Goal: Task Accomplishment & Management: Complete application form

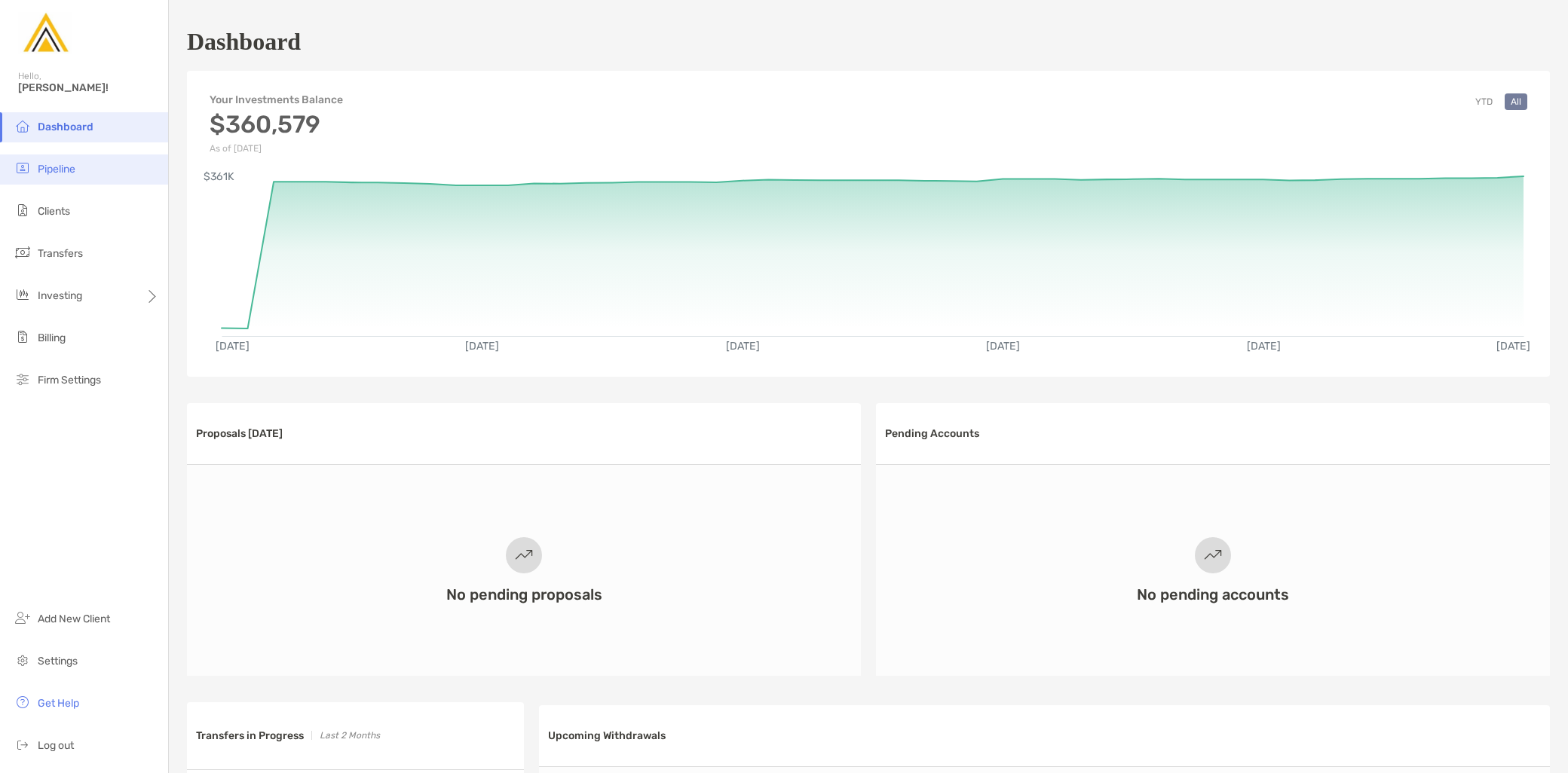
click at [63, 167] on span "Pipeline" at bounding box center [56, 169] width 38 height 13
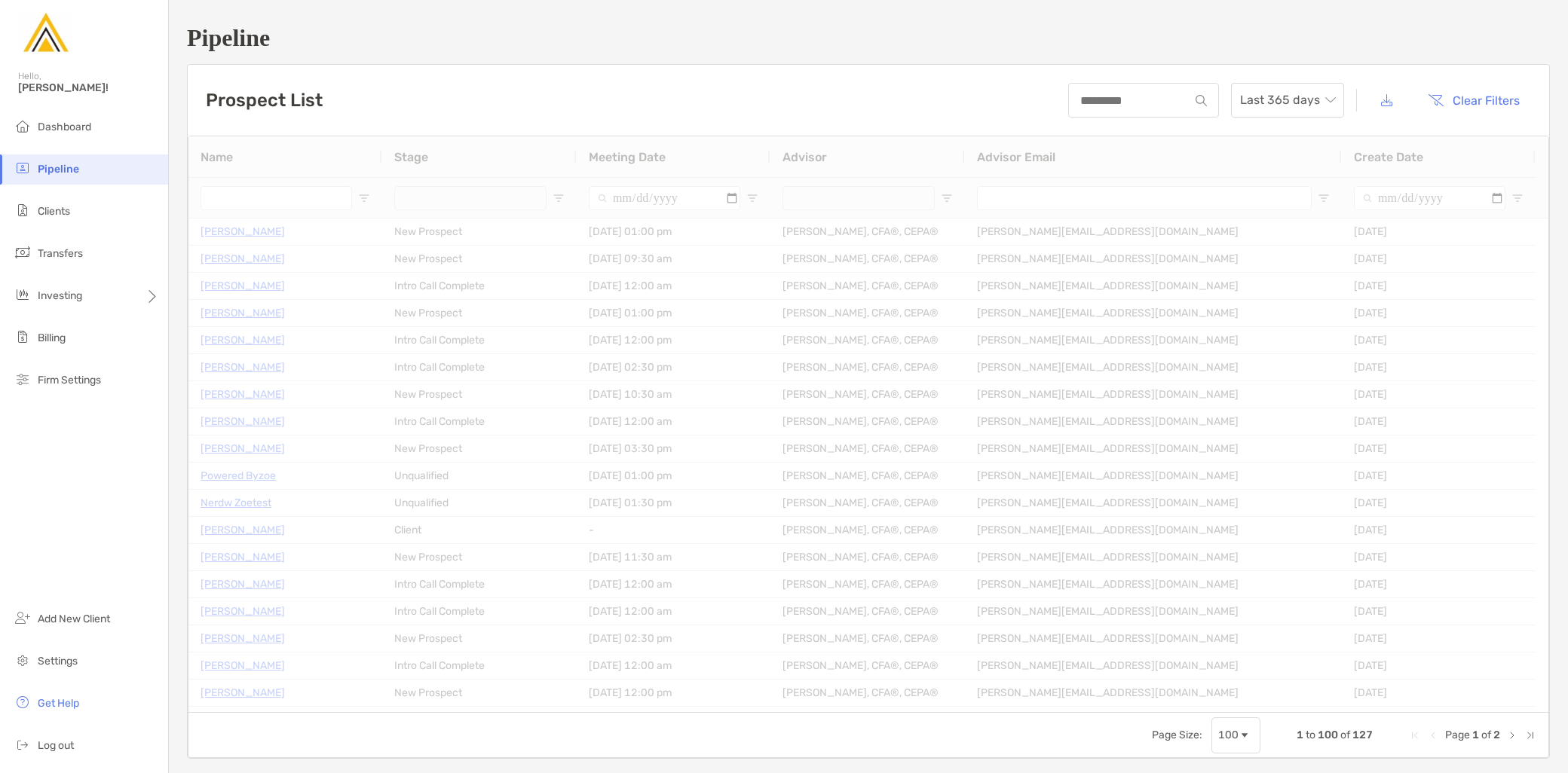
type input "**********"
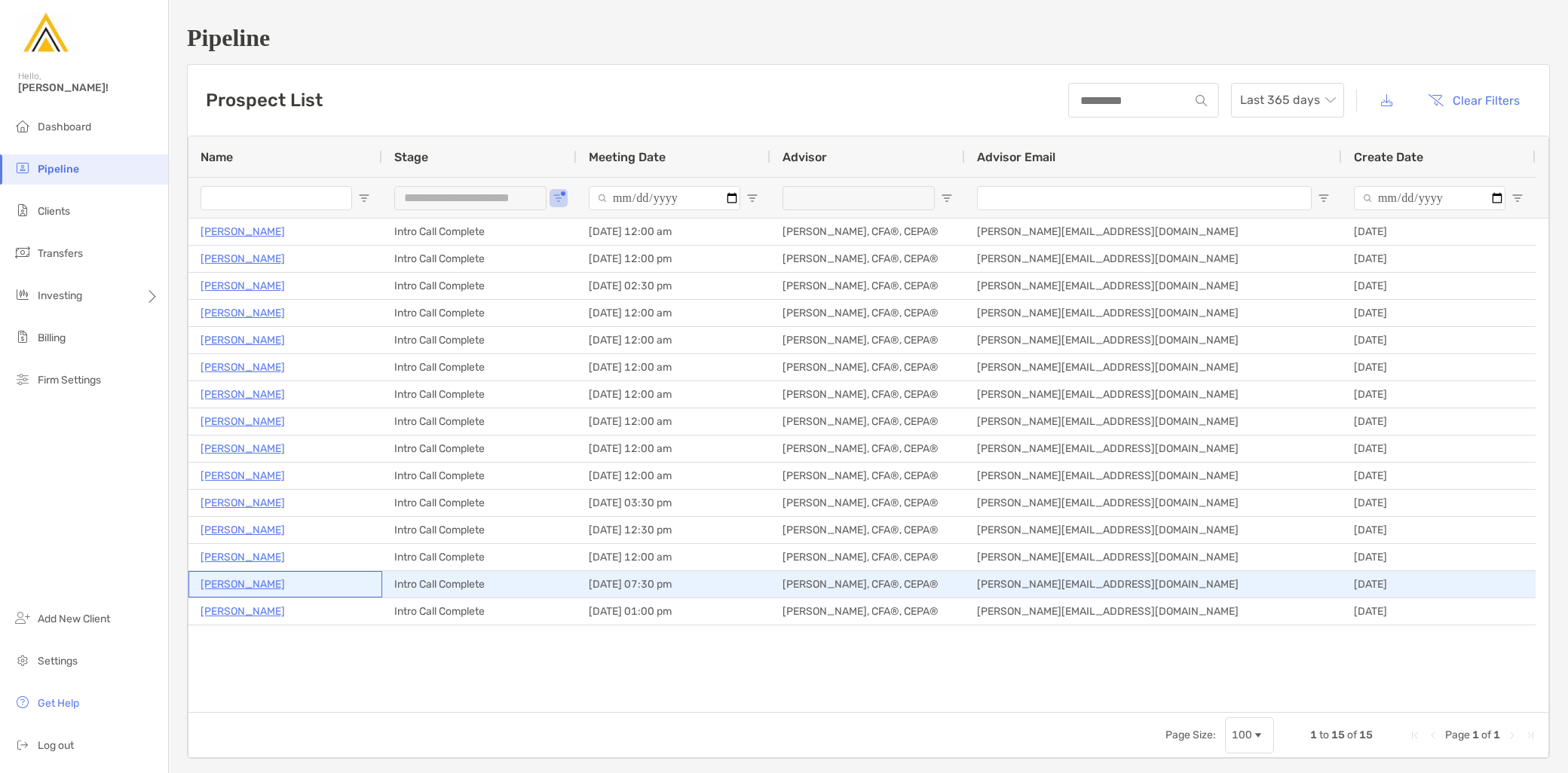
click at [253, 587] on p "[PERSON_NAME]" at bounding box center [243, 584] width 85 height 18
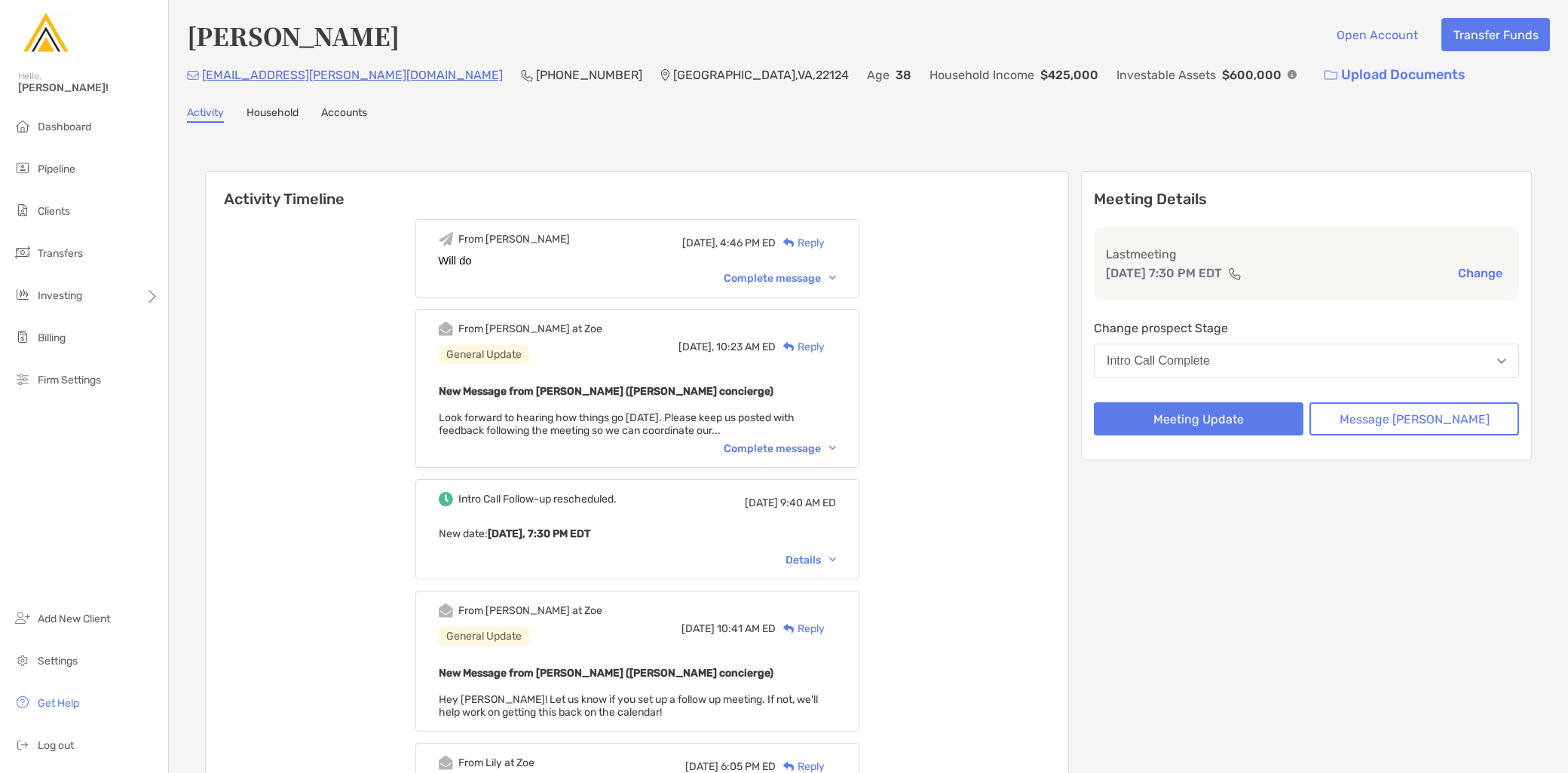
click at [1465, 271] on button "Change" at bounding box center [1480, 273] width 53 height 16
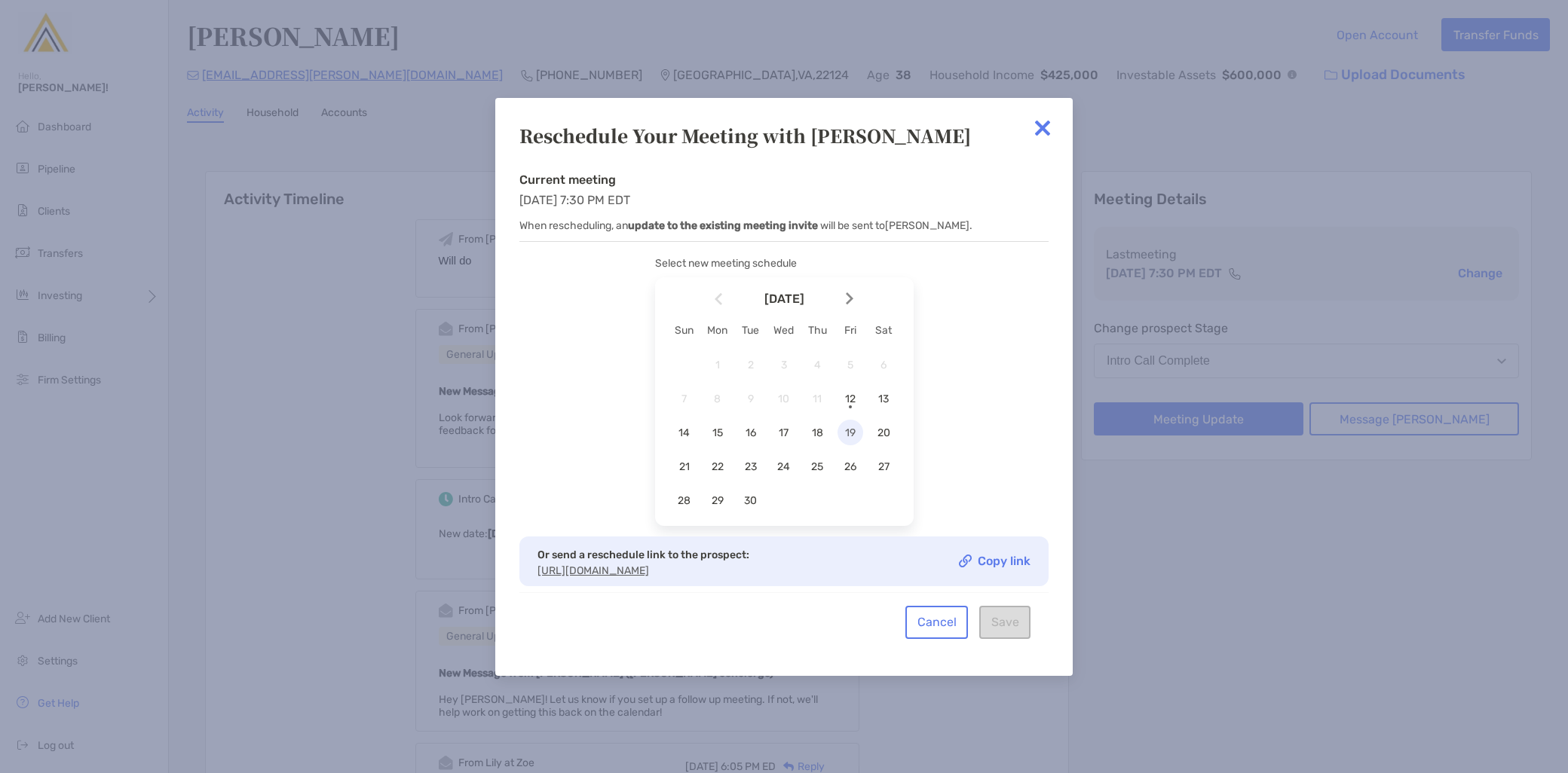
click at [713, 426] on span "15" at bounding box center [717, 433] width 26 height 13
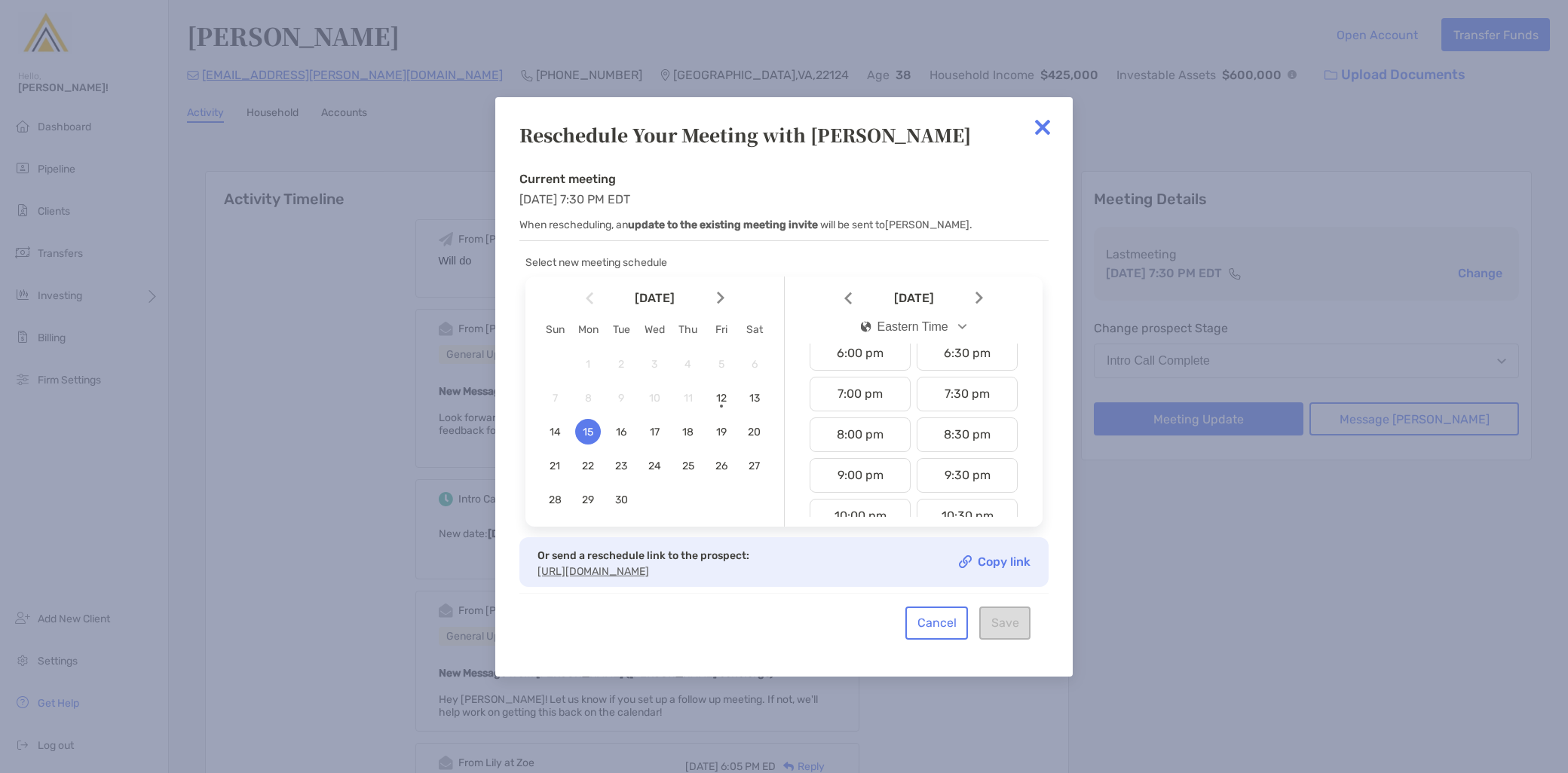
scroll to position [754, 0]
click at [944, 374] on div "7:30 pm" at bounding box center [967, 381] width 101 height 35
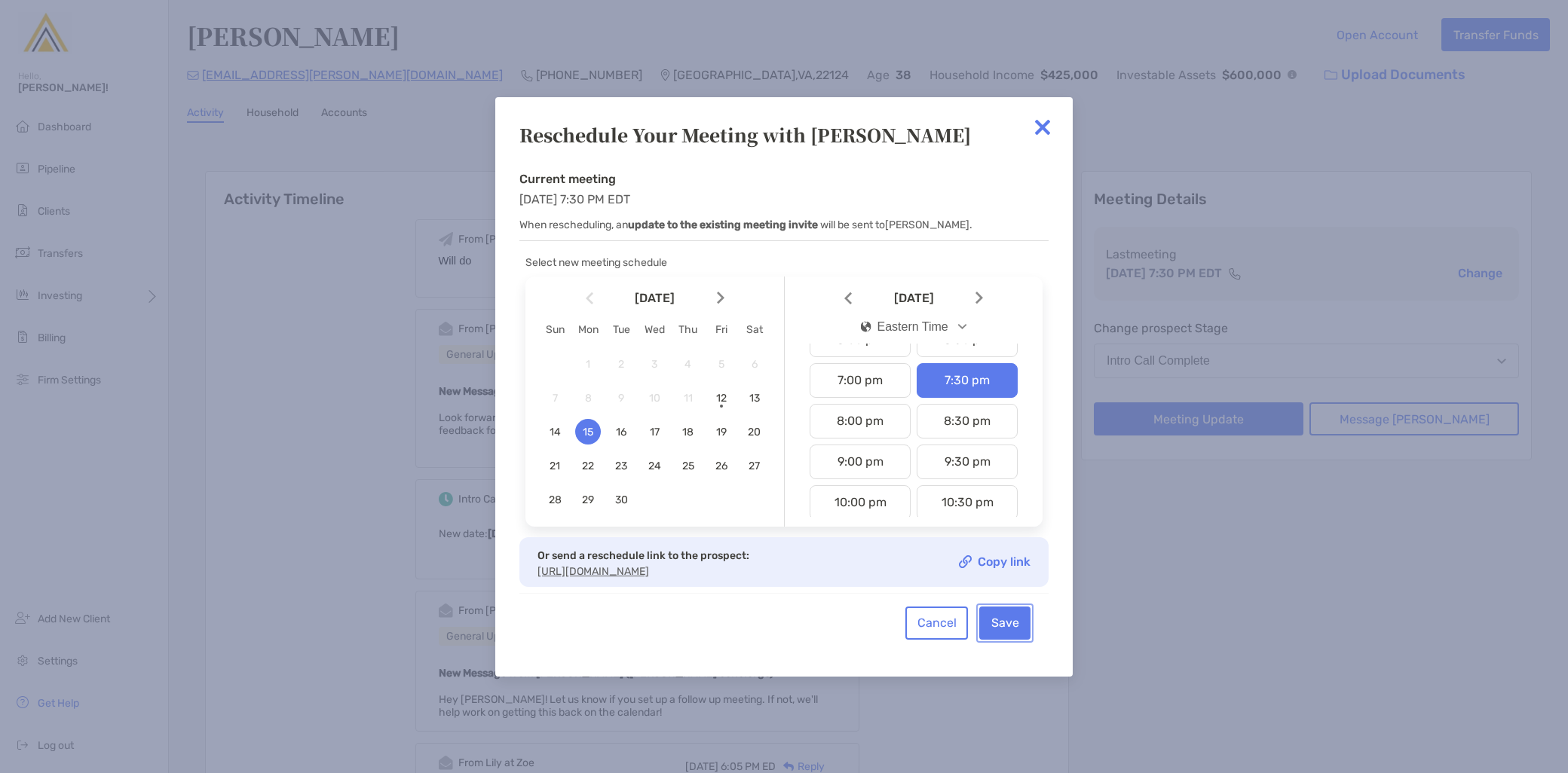
click at [1013, 624] on button "Save" at bounding box center [1005, 623] width 52 height 33
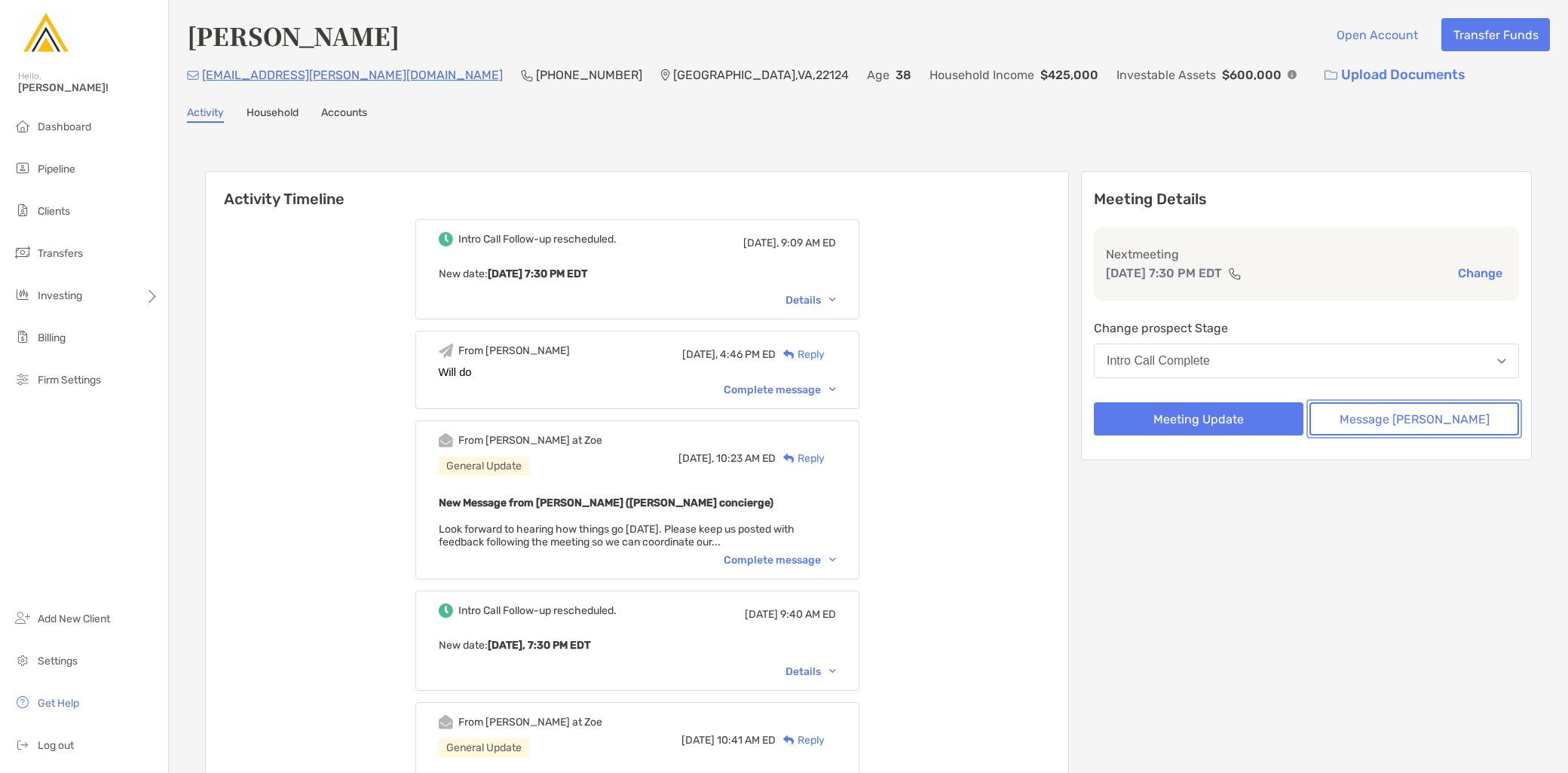
click at [1425, 412] on button "Message Zoe" at bounding box center [1414, 419] width 210 height 33
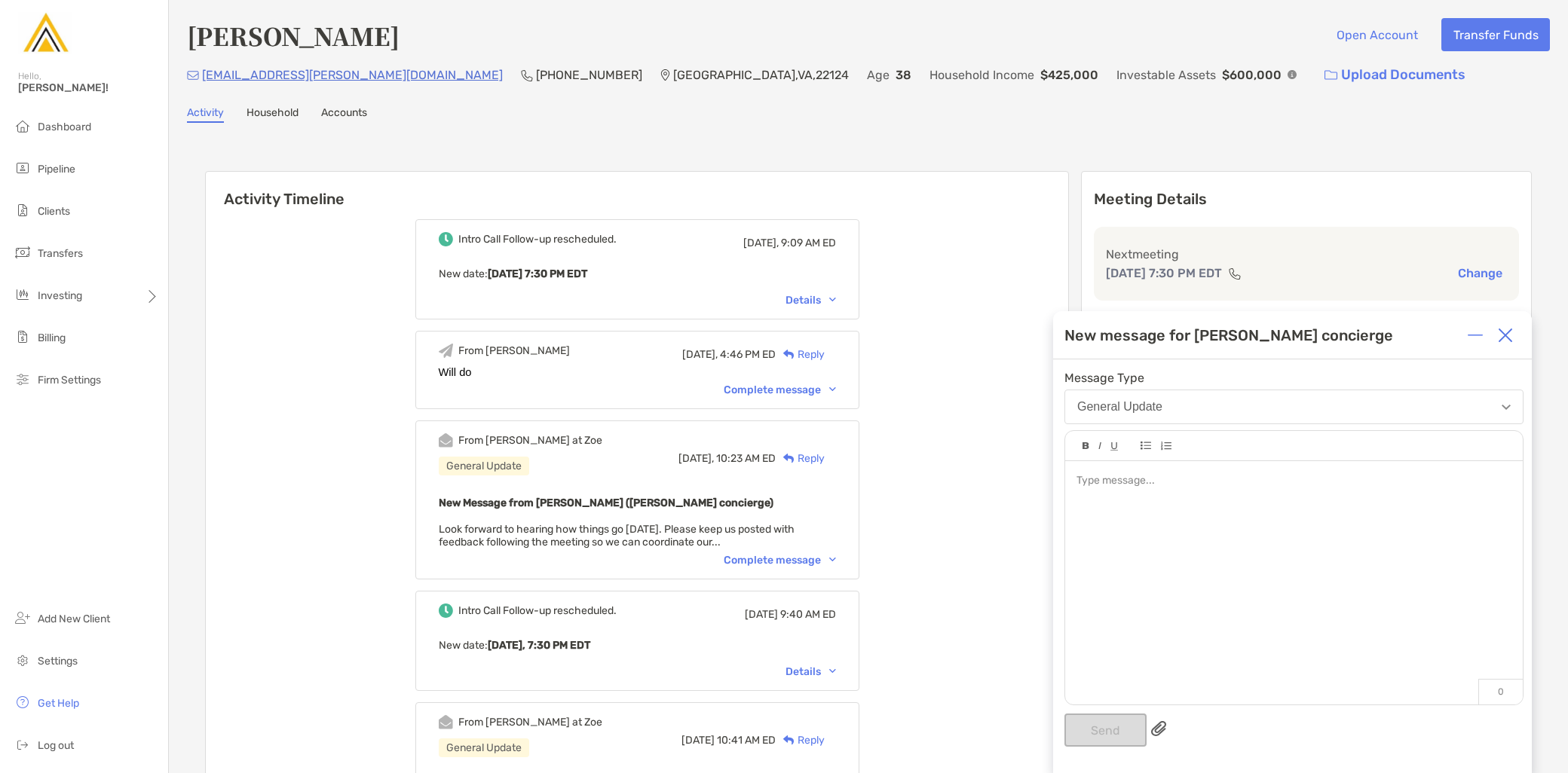
click at [1168, 503] on div at bounding box center [1294, 575] width 458 height 228
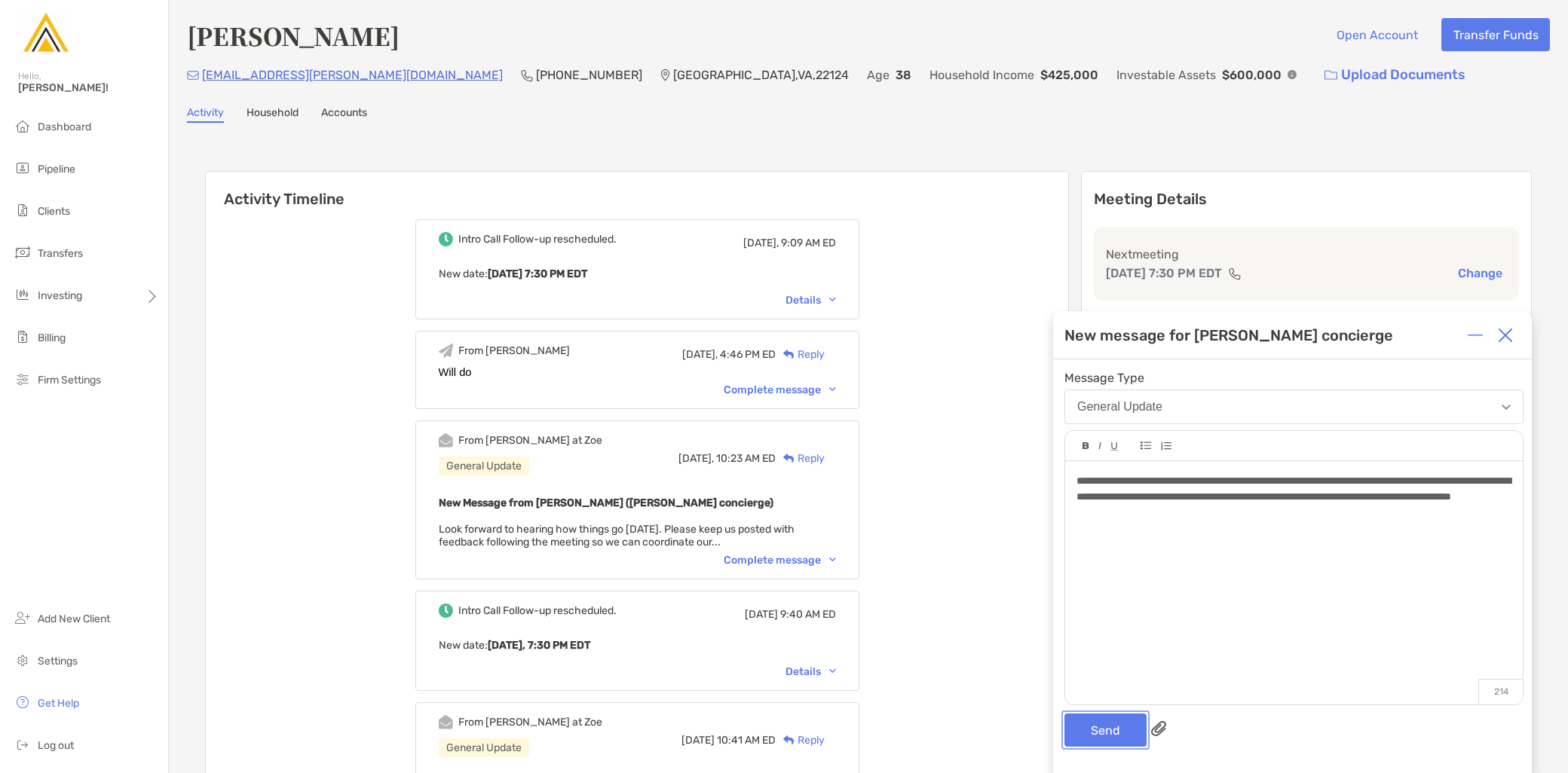
click at [1101, 742] on button "Send" at bounding box center [1104, 730] width 82 height 33
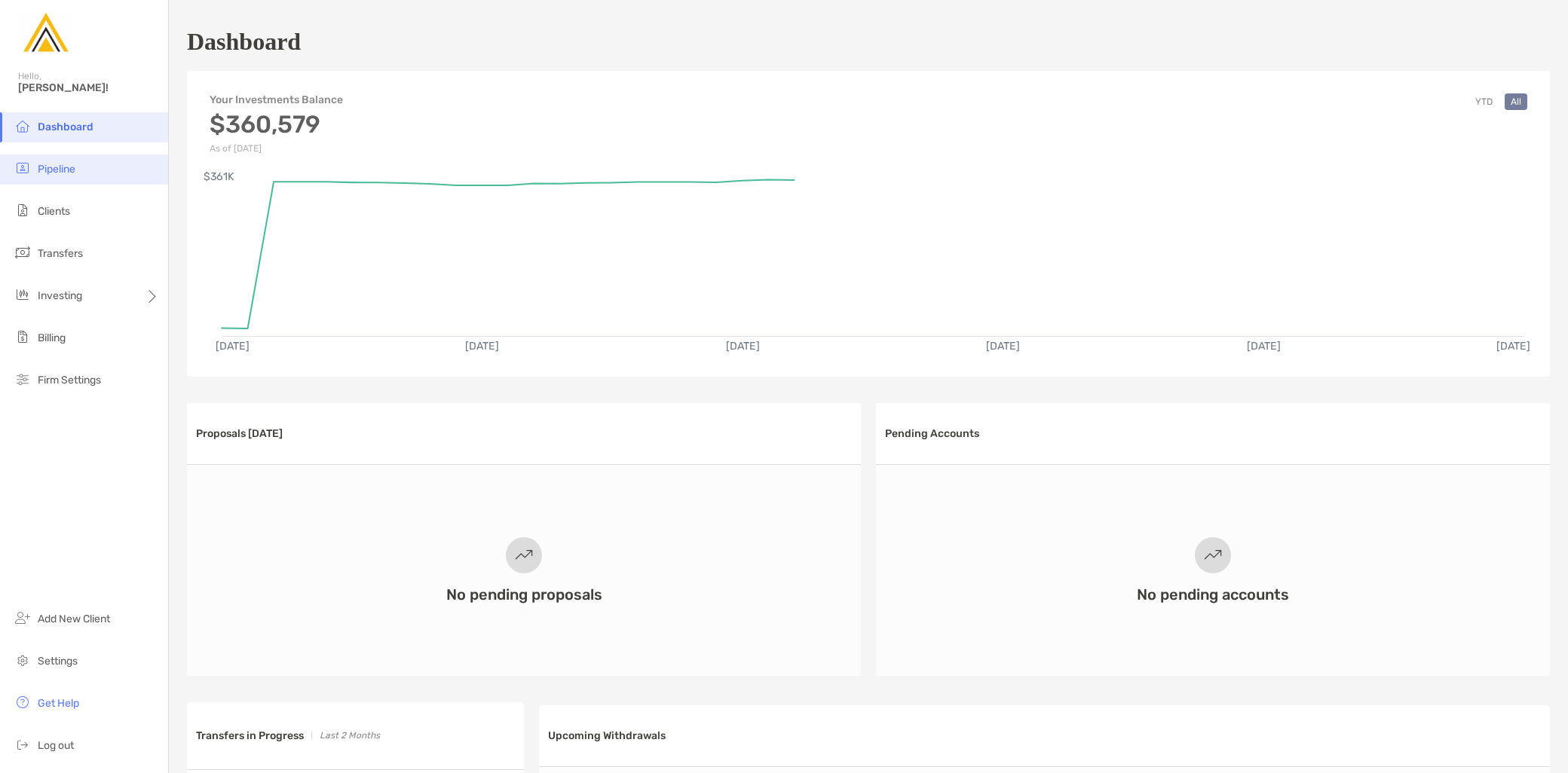
click at [78, 182] on li "Pipeline" at bounding box center [84, 169] width 168 height 30
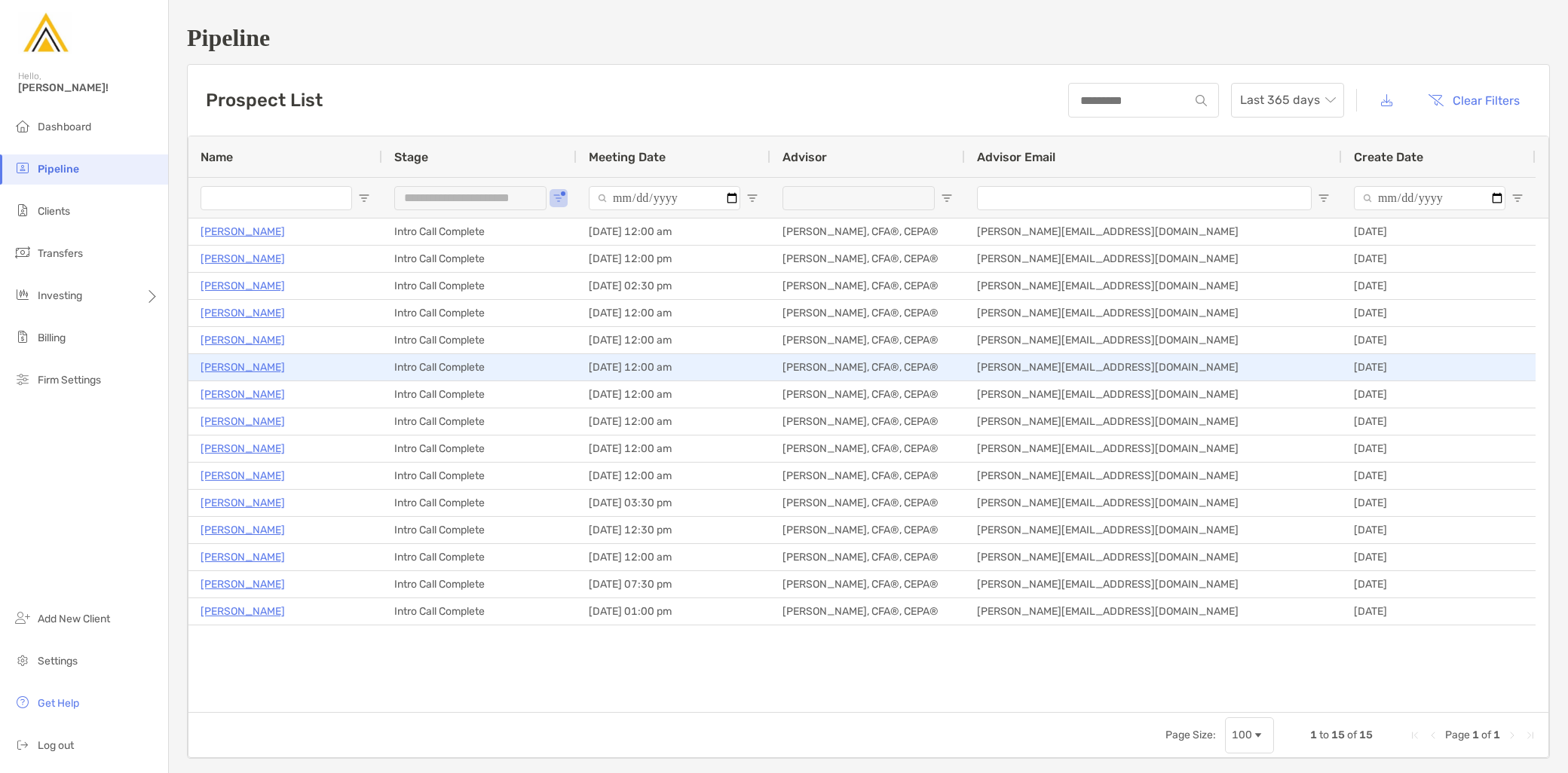
click at [246, 362] on p "Maggie Mcgrath" at bounding box center [243, 367] width 85 height 18
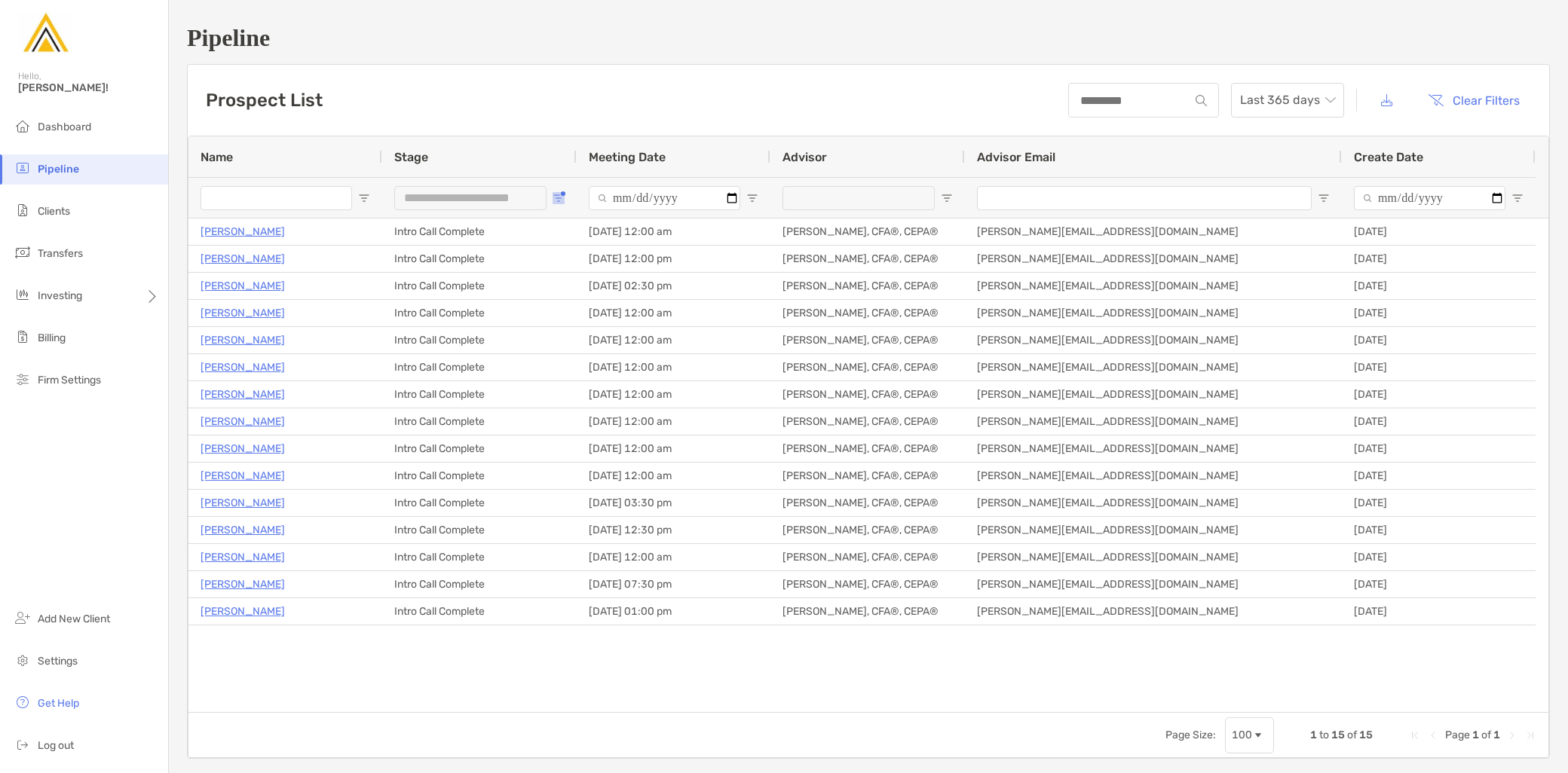
click at [555, 194] on span "Open Filter Menu" at bounding box center [558, 198] width 12 height 12
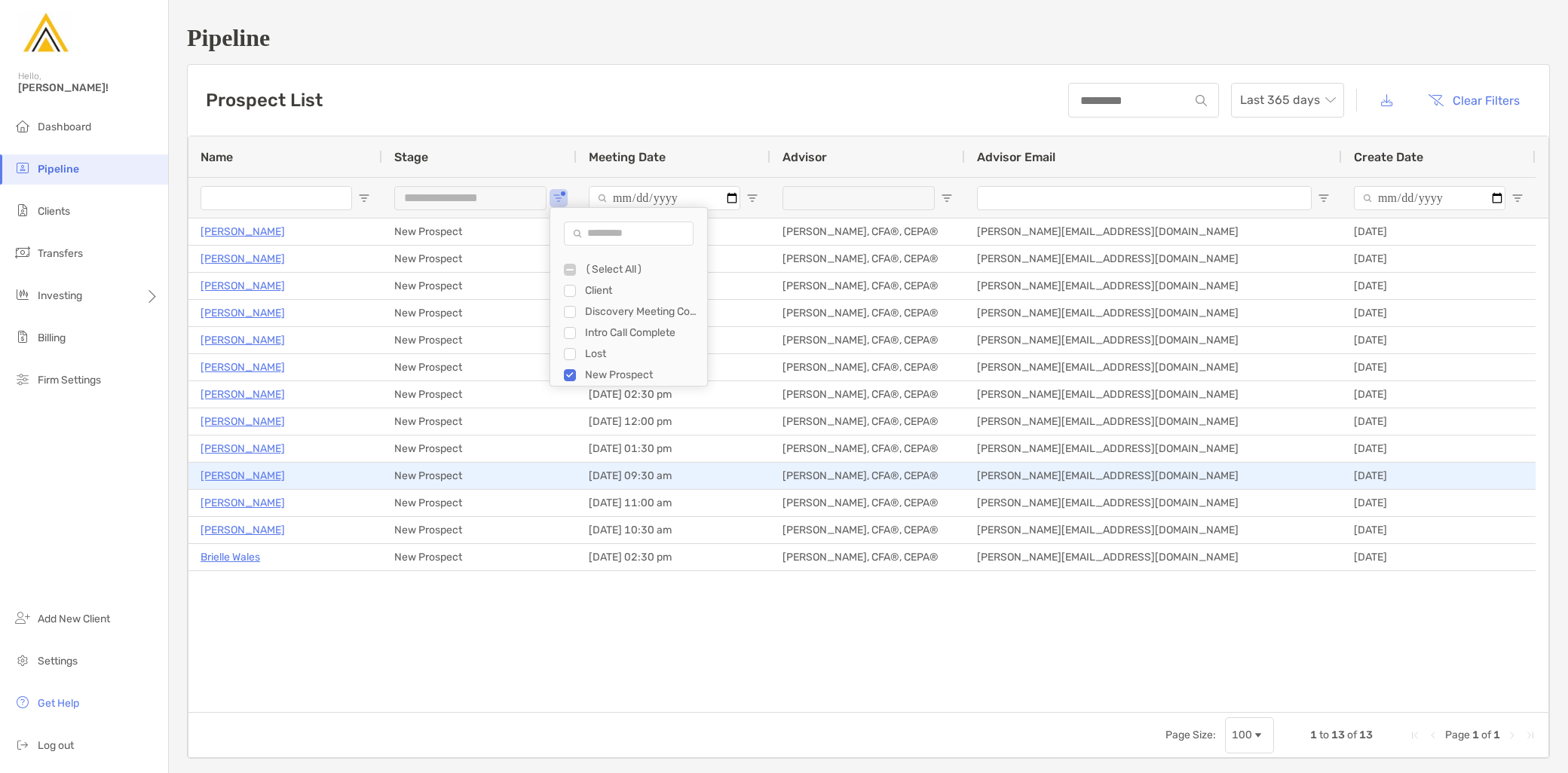
click at [250, 471] on p "Bobby Kozora" at bounding box center [243, 475] width 85 height 18
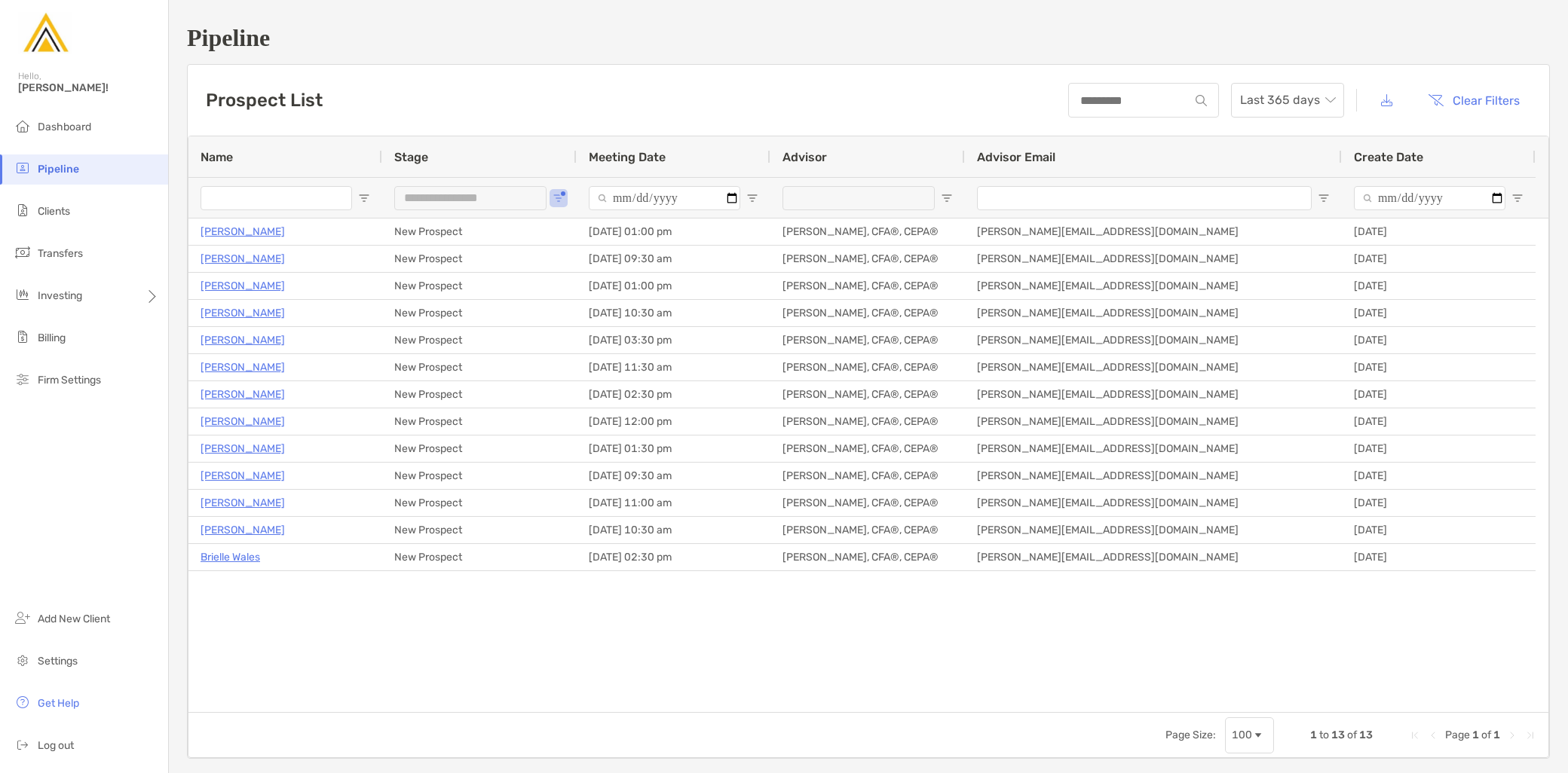
click at [566, 198] on div "**********" at bounding box center [479, 198] width 194 height 40
click at [554, 198] on span "Open Filter Menu" at bounding box center [558, 198] width 12 height 12
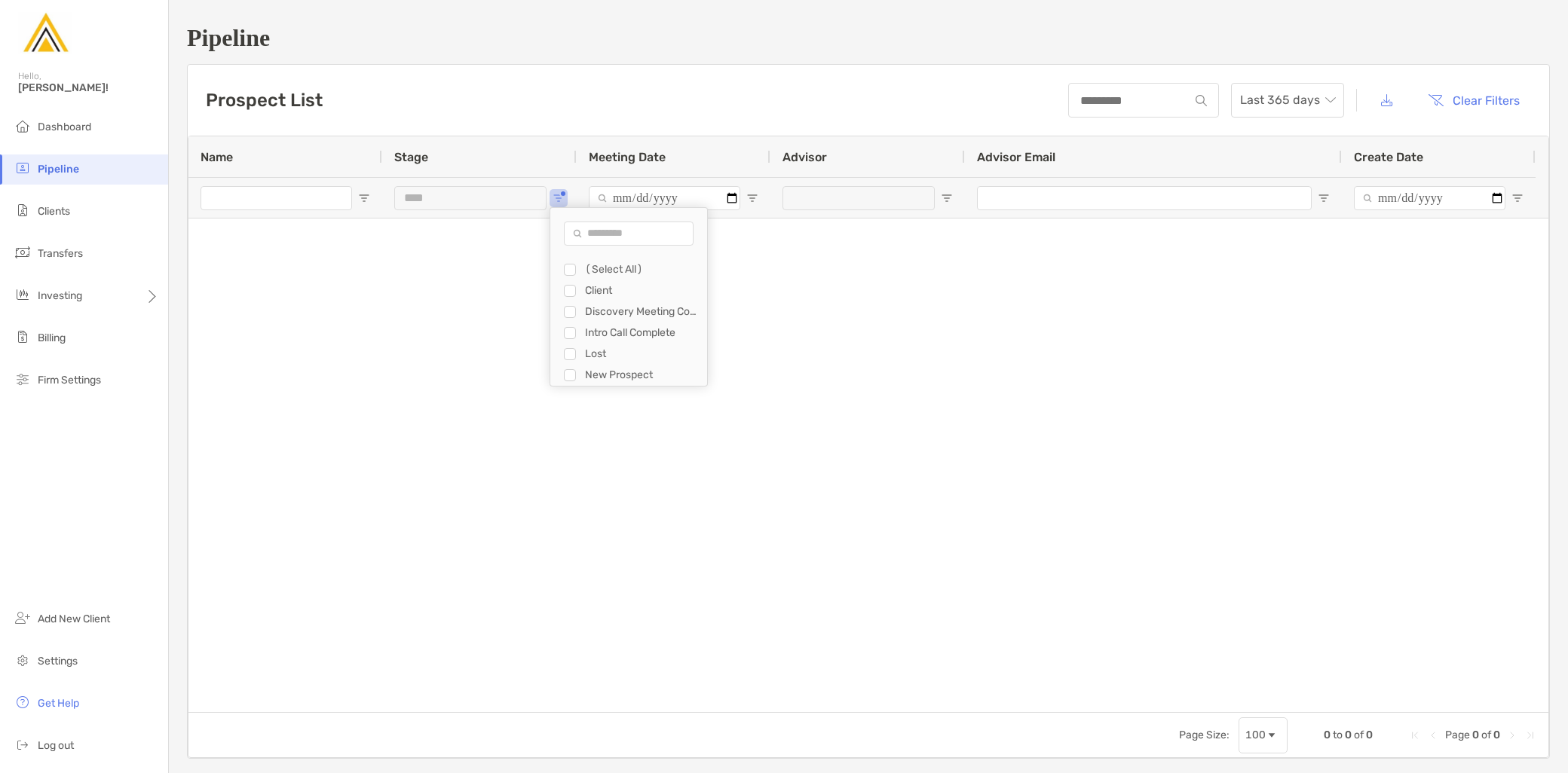
type input "**********"
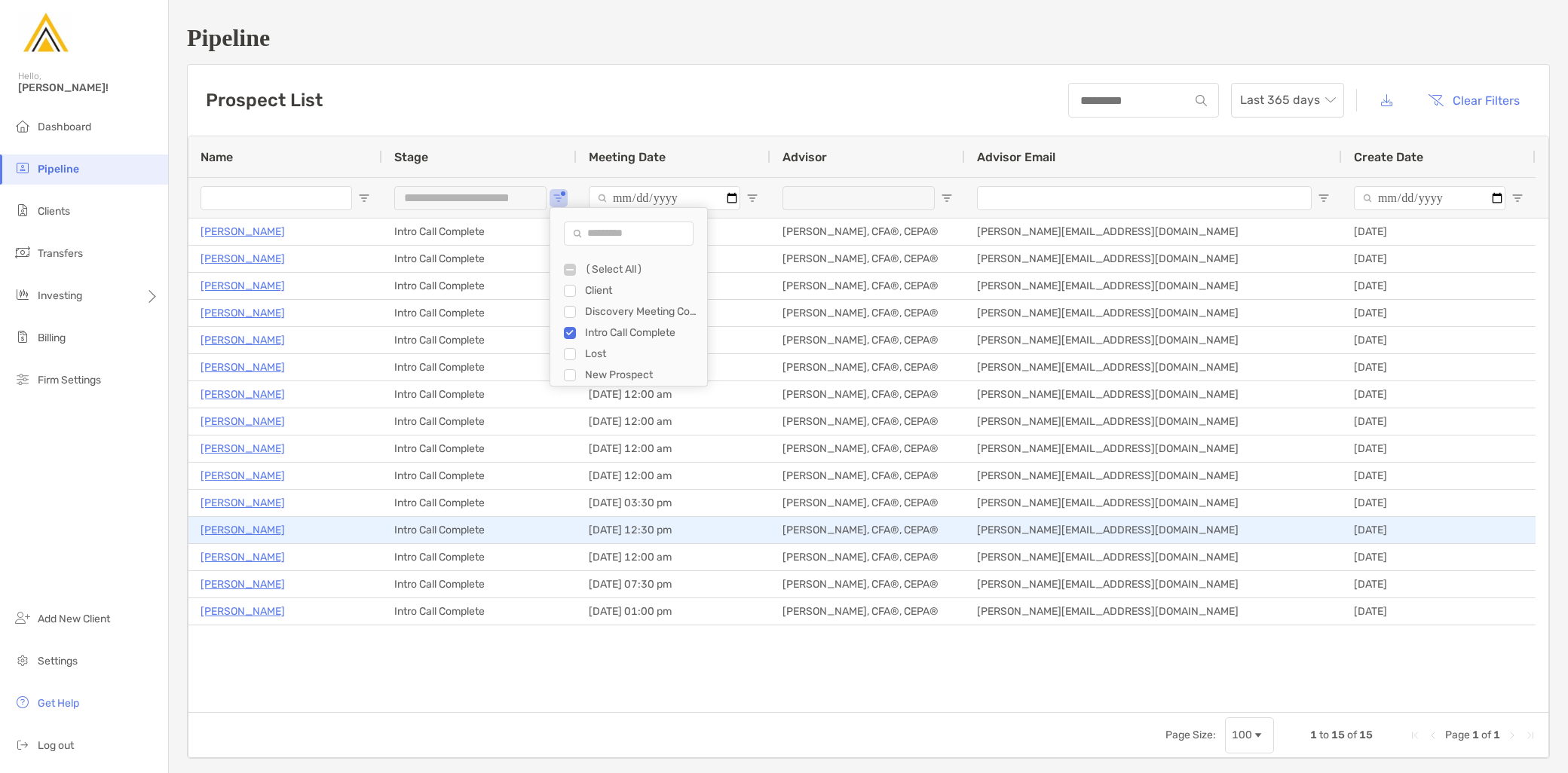
click at [236, 529] on p "[PERSON_NAME]" at bounding box center [243, 529] width 85 height 18
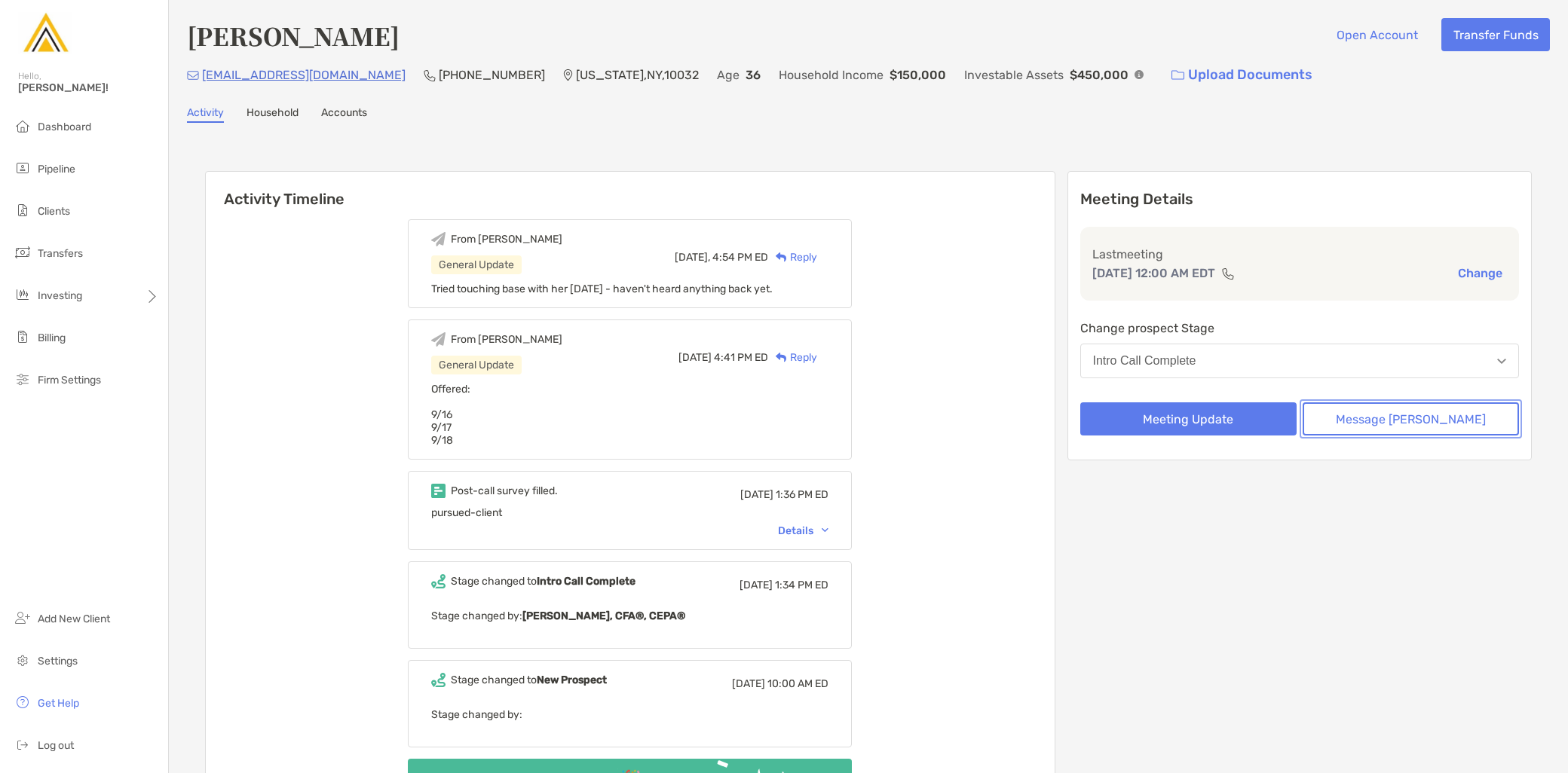
click at [1383, 420] on button "Message Zoe" at bounding box center [1410, 419] width 216 height 33
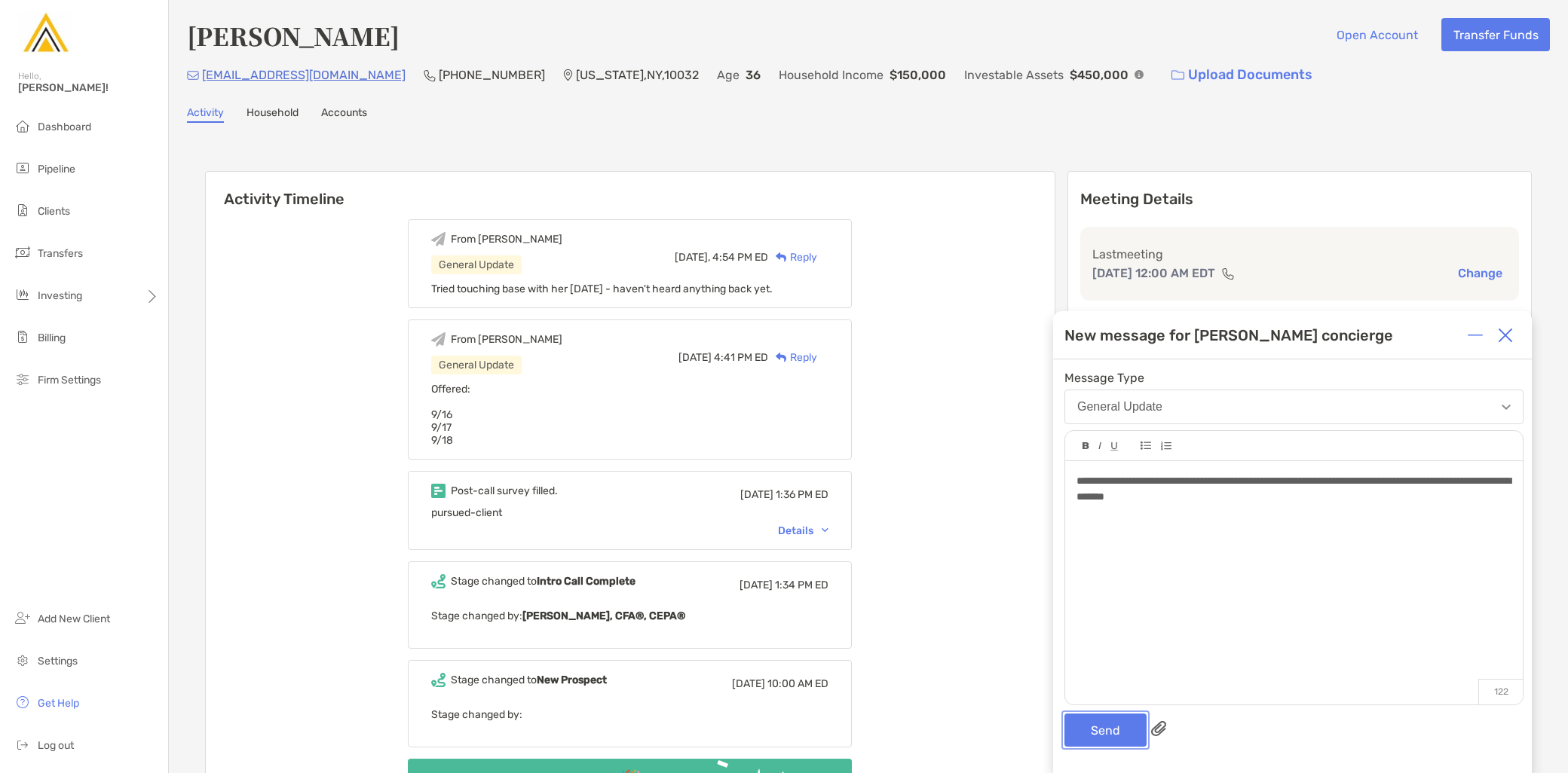
click at [1114, 726] on button "Send" at bounding box center [1104, 730] width 82 height 33
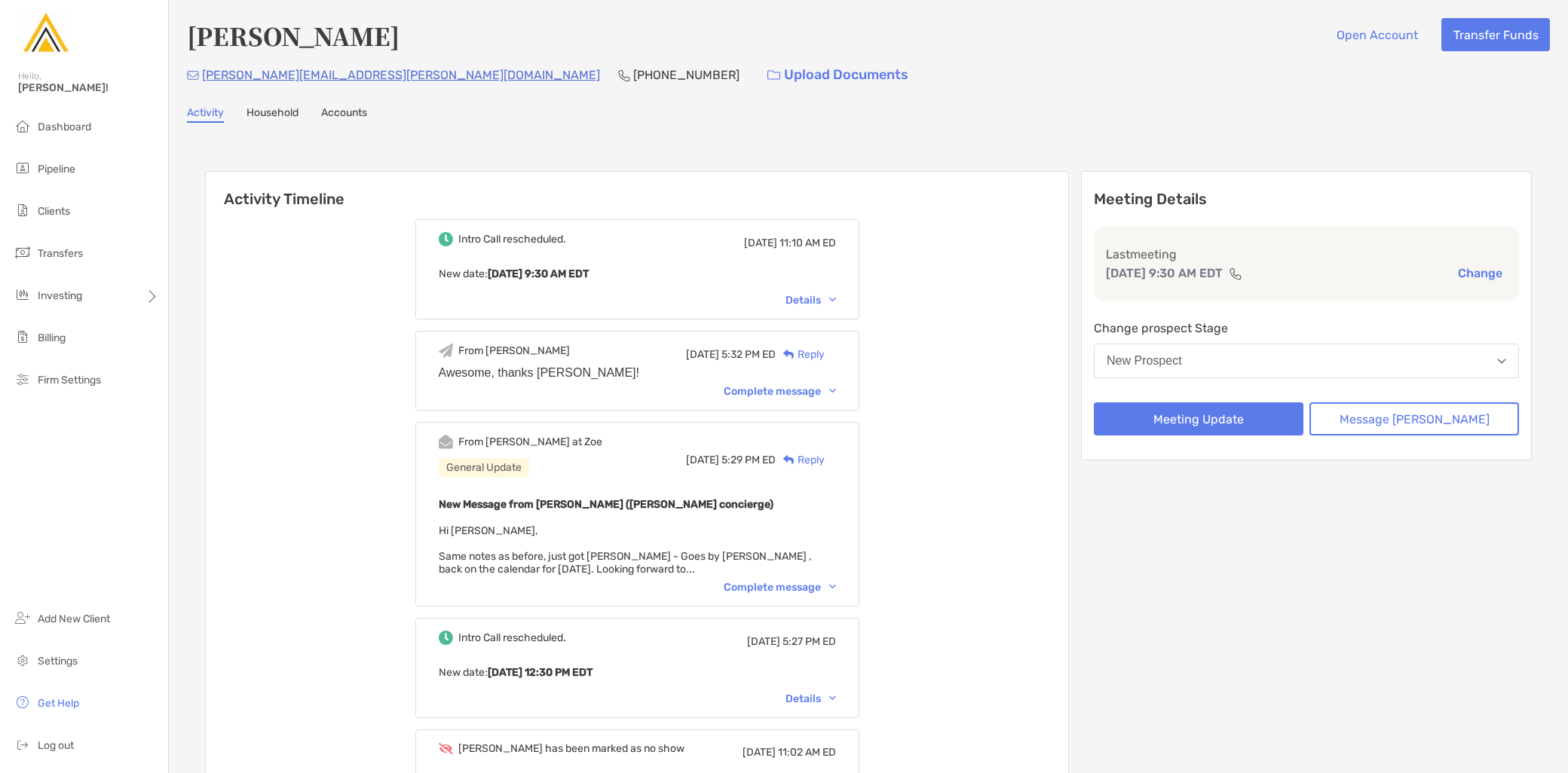
click at [1238, 361] on button "New Prospect" at bounding box center [1306, 361] width 425 height 35
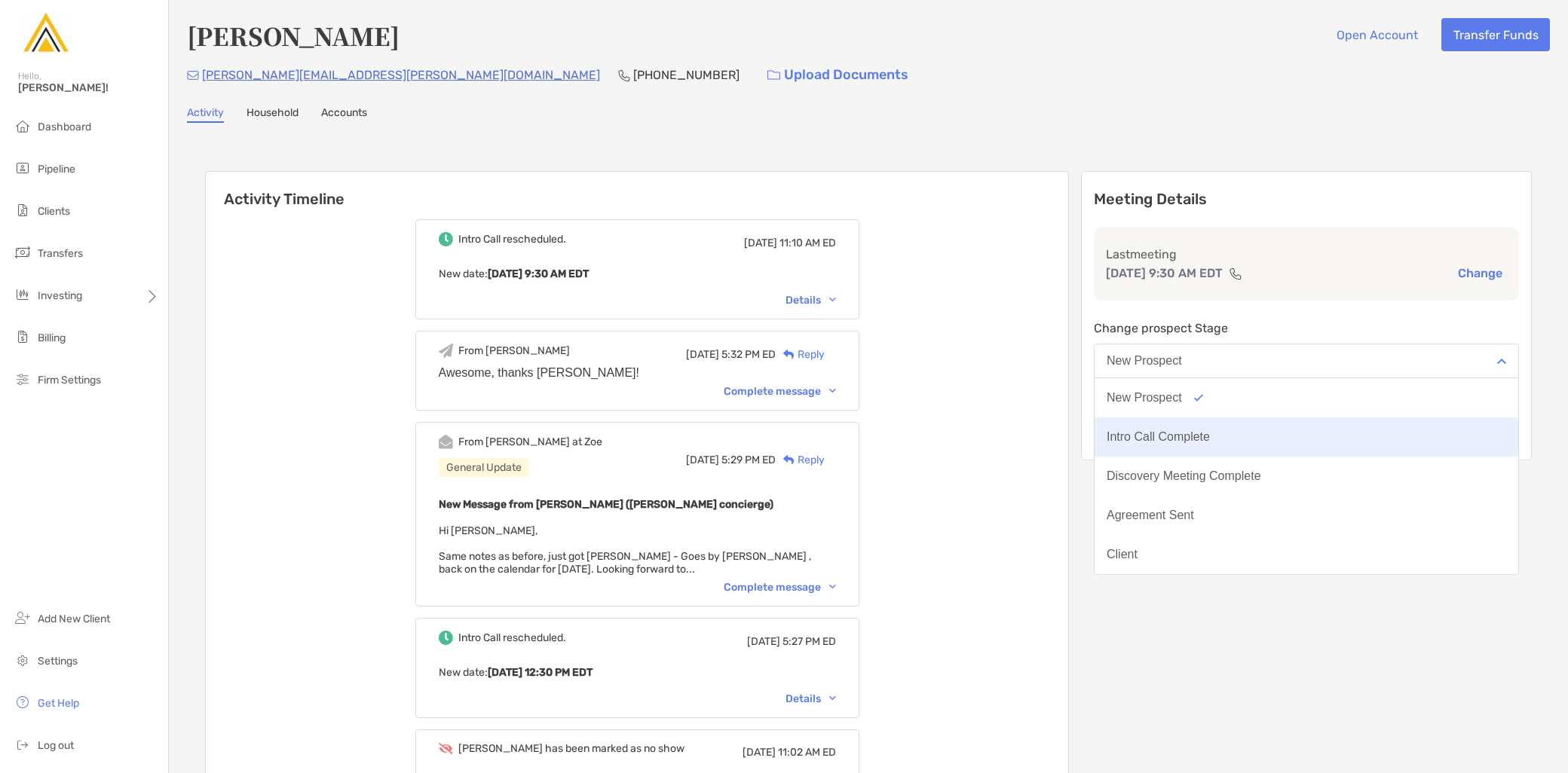
click at [1209, 439] on div "Intro Call Complete" at bounding box center [1158, 437] width 103 height 14
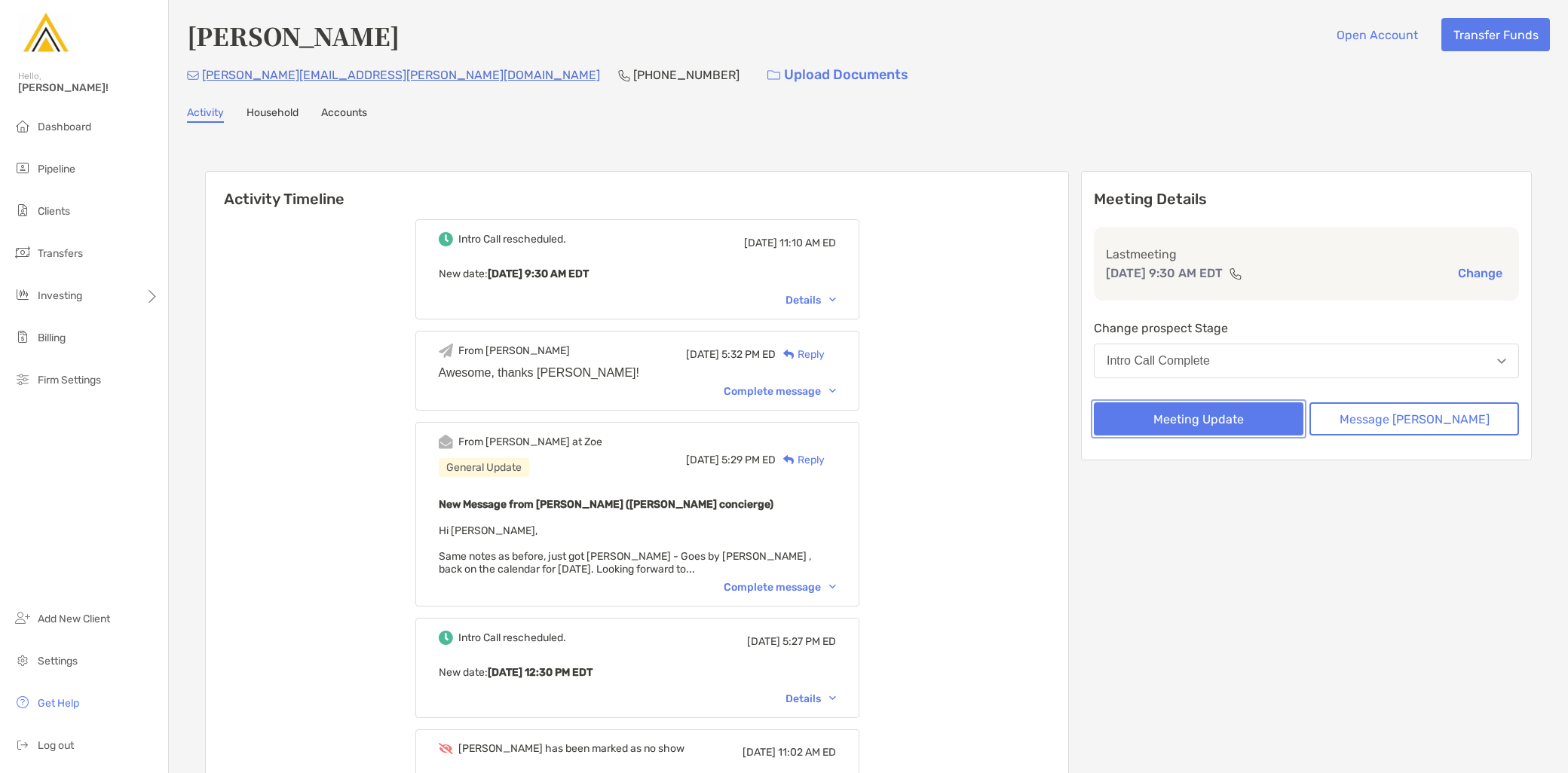
click at [1216, 425] on button "Meeting Update" at bounding box center [1198, 419] width 210 height 33
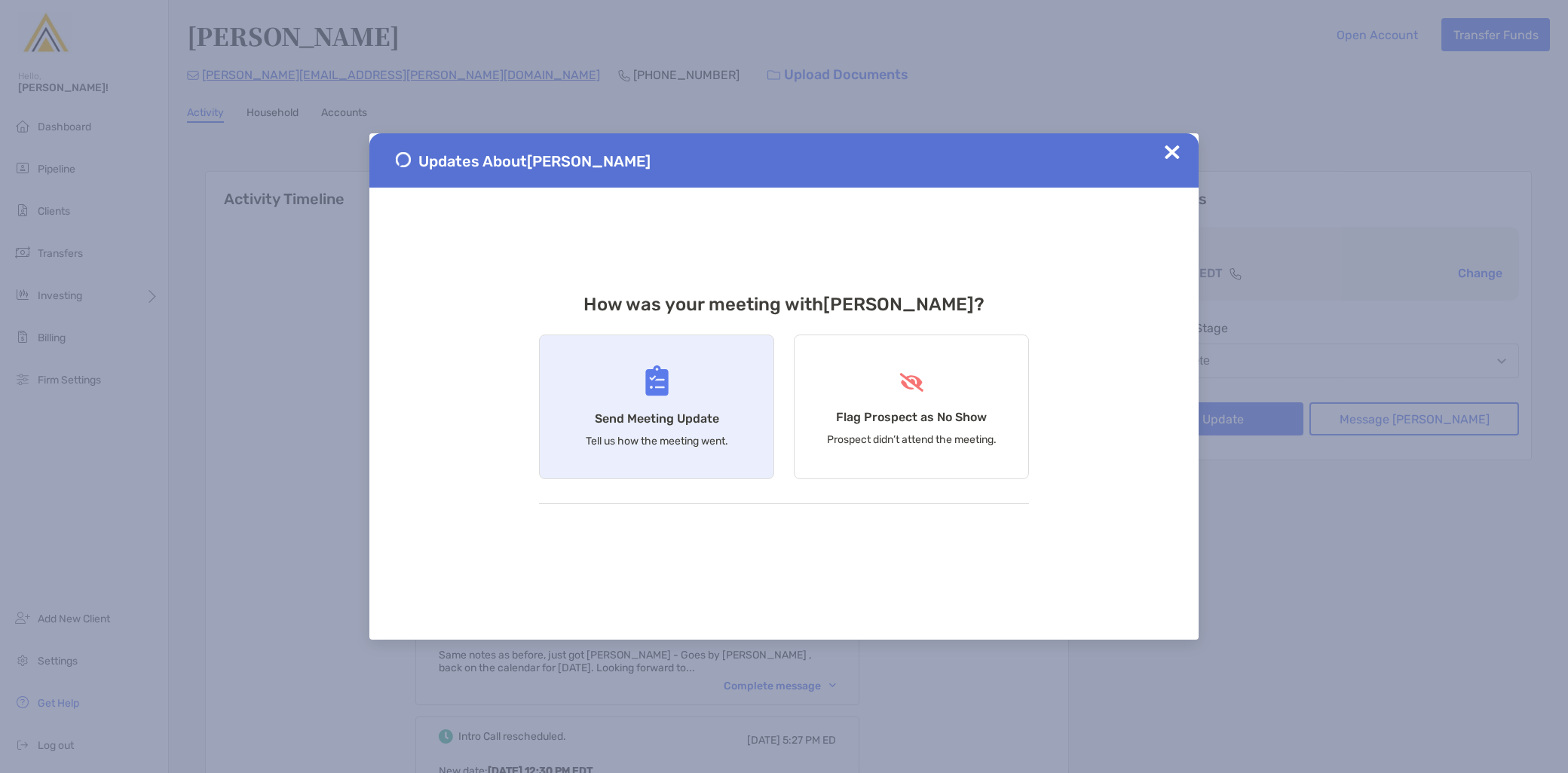
click at [648, 435] on p "Tell us how the meeting went." at bounding box center [657, 441] width 143 height 13
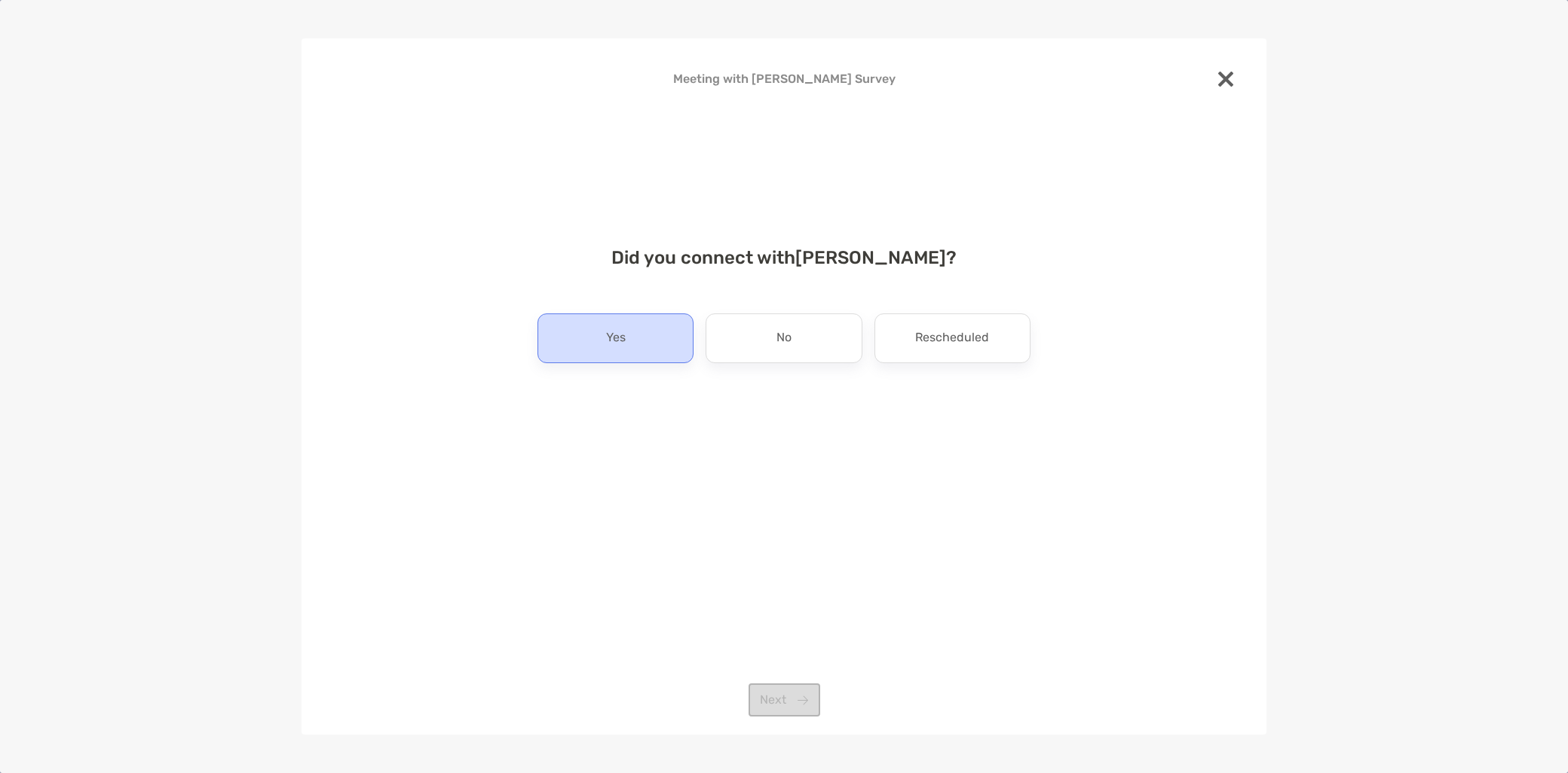
click at [563, 341] on div "Yes" at bounding box center [615, 338] width 156 height 50
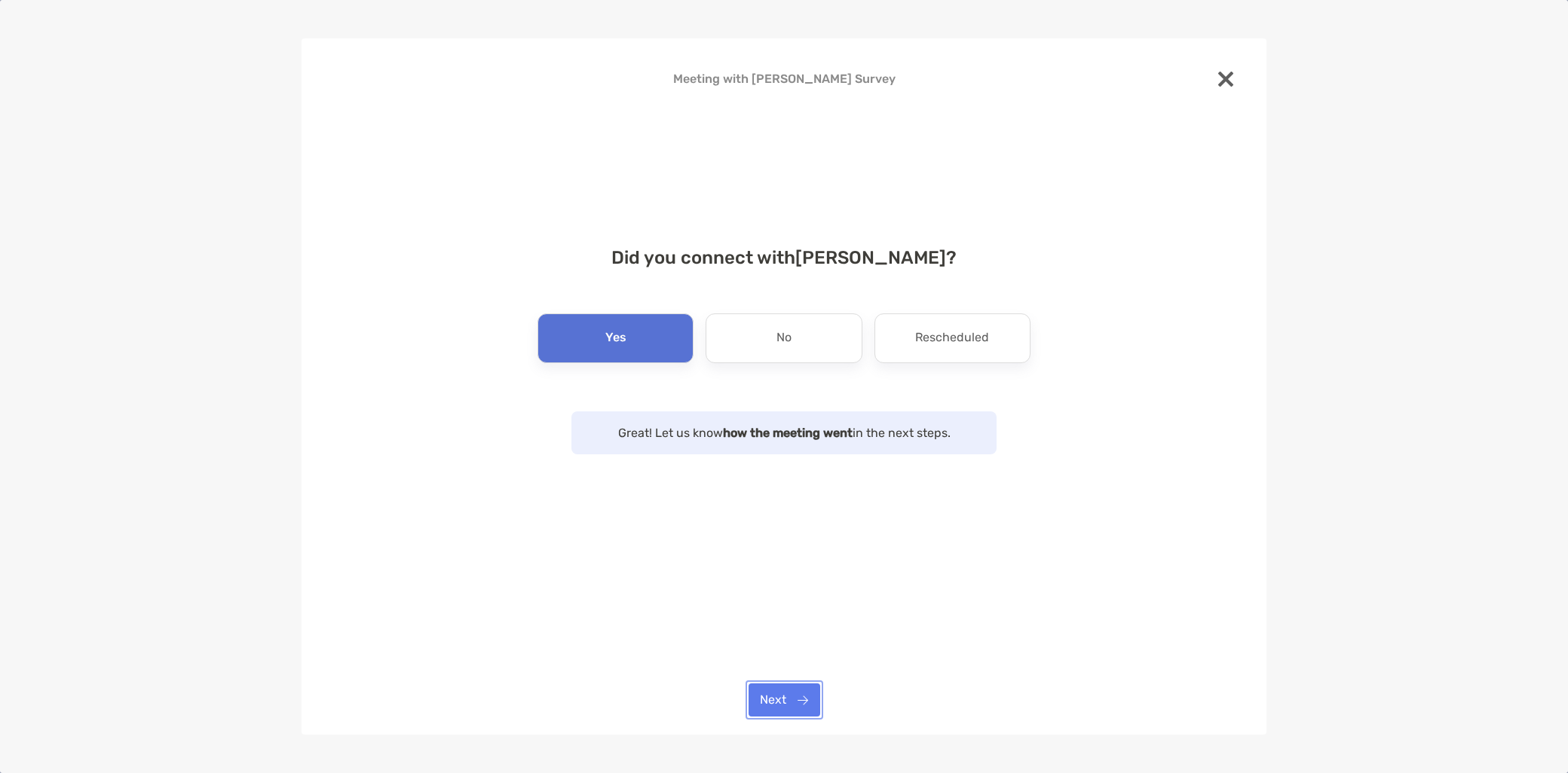
click at [771, 695] on button "Next" at bounding box center [784, 699] width 72 height 33
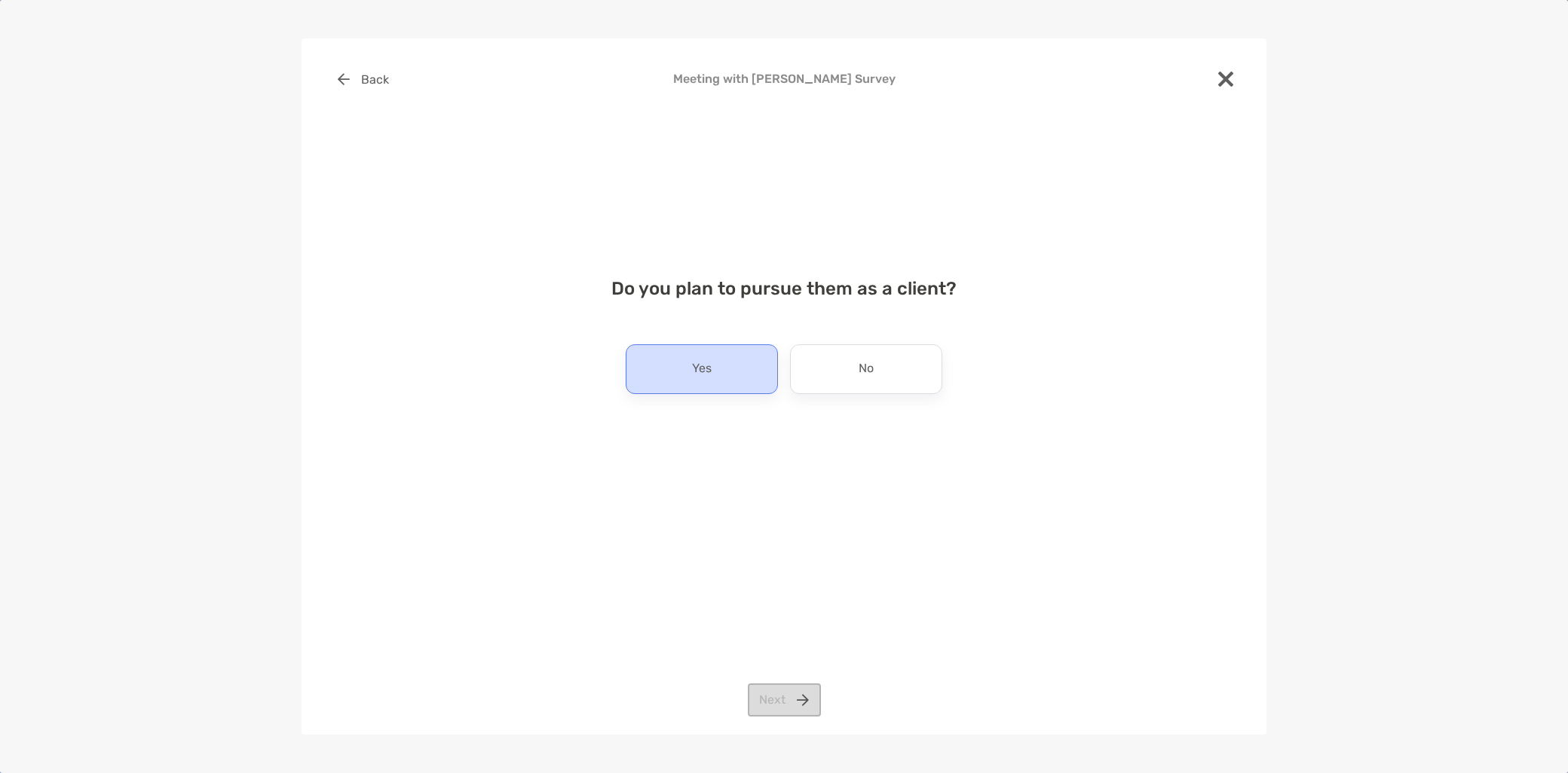
click at [720, 384] on div "Yes" at bounding box center [702, 369] width 153 height 50
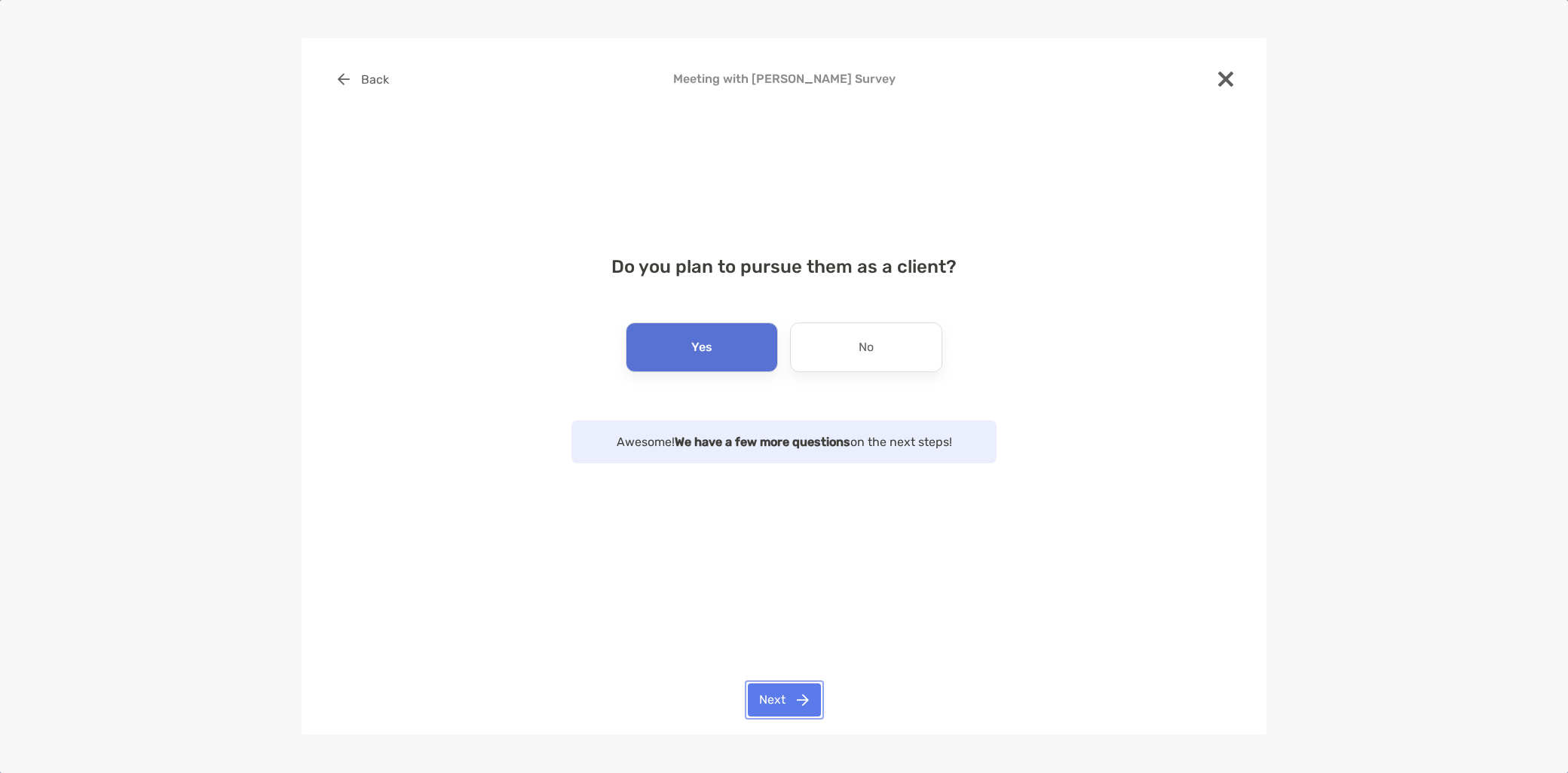
click at [788, 703] on button "Next" at bounding box center [784, 699] width 74 height 33
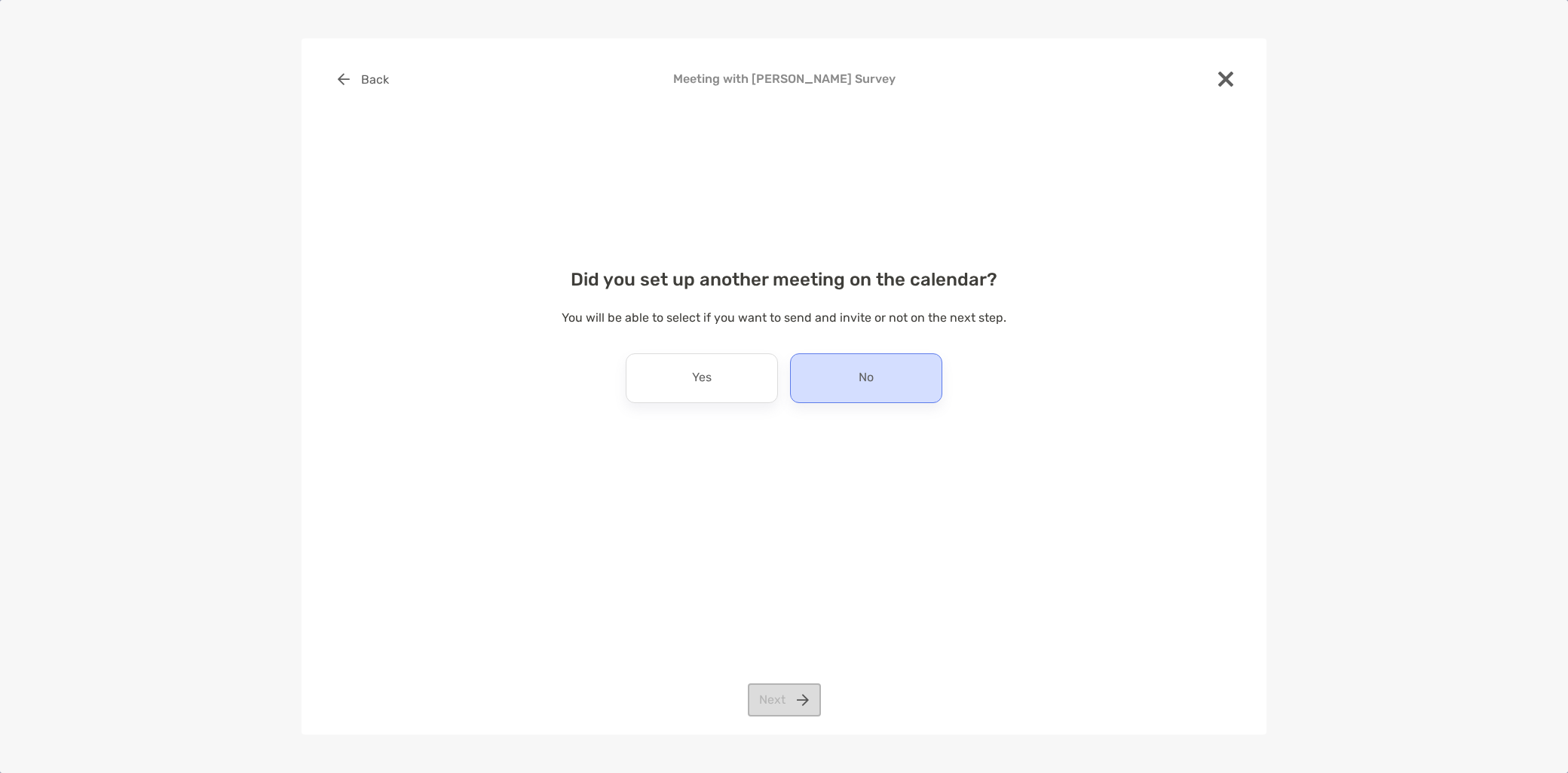
click at [841, 395] on div "No" at bounding box center [866, 378] width 153 height 50
click at [782, 691] on button "Next" at bounding box center [784, 699] width 74 height 33
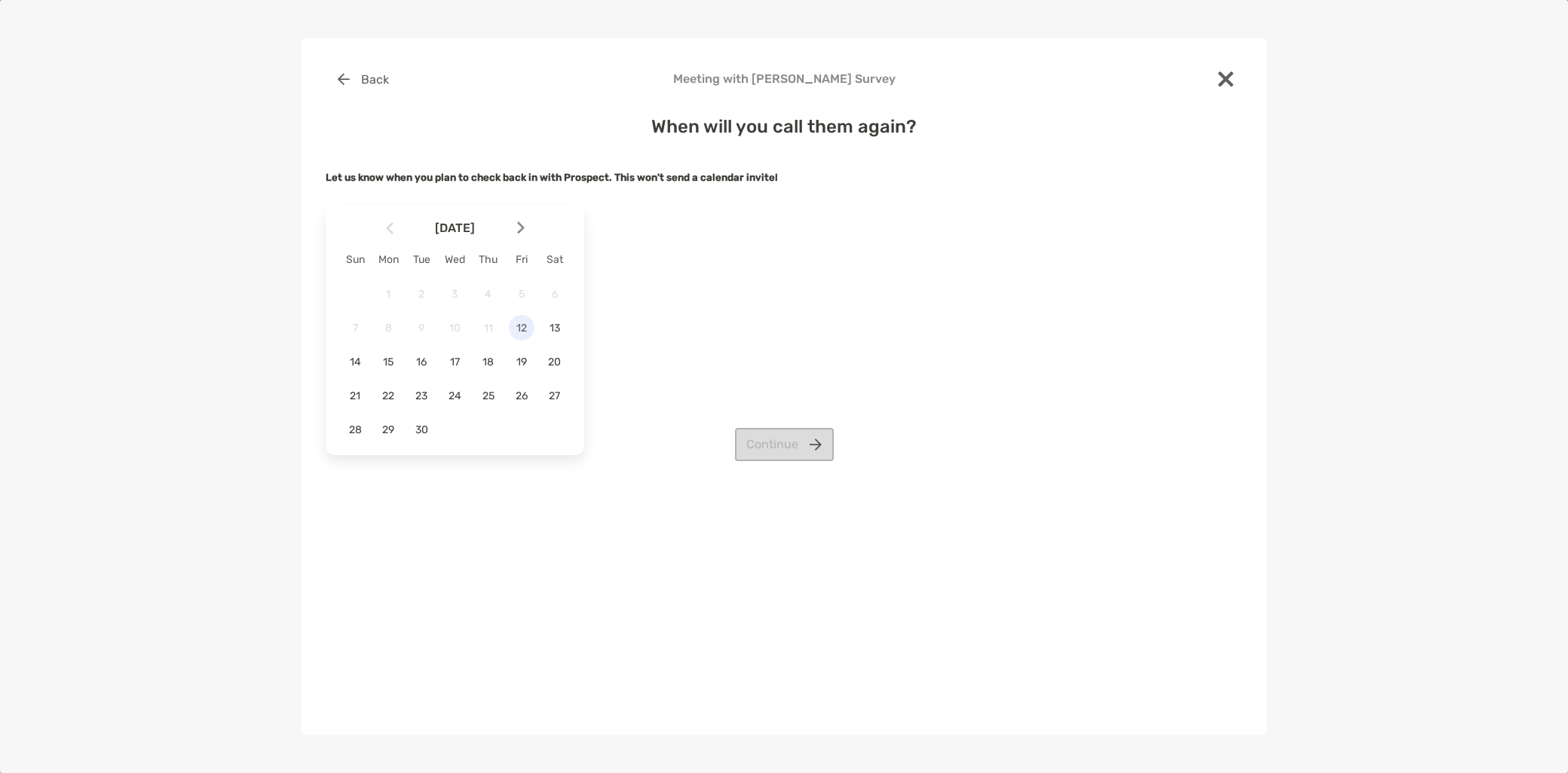
click at [519, 335] on div "12" at bounding box center [521, 328] width 26 height 26
click at [828, 453] on button "Continue" at bounding box center [784, 445] width 98 height 33
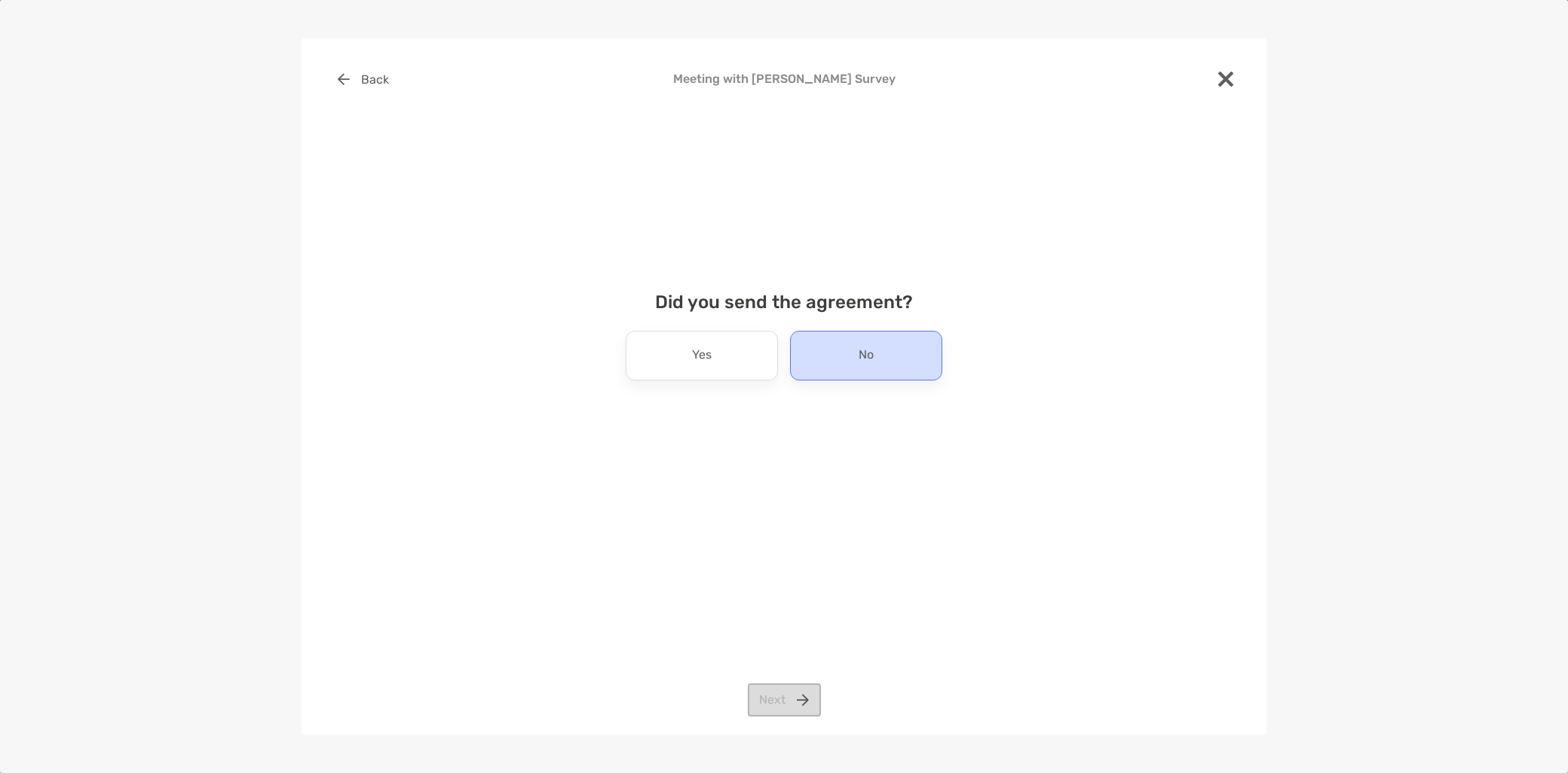
click at [884, 378] on div "No" at bounding box center [866, 356] width 153 height 50
click at [773, 703] on button "Next" at bounding box center [784, 699] width 74 height 33
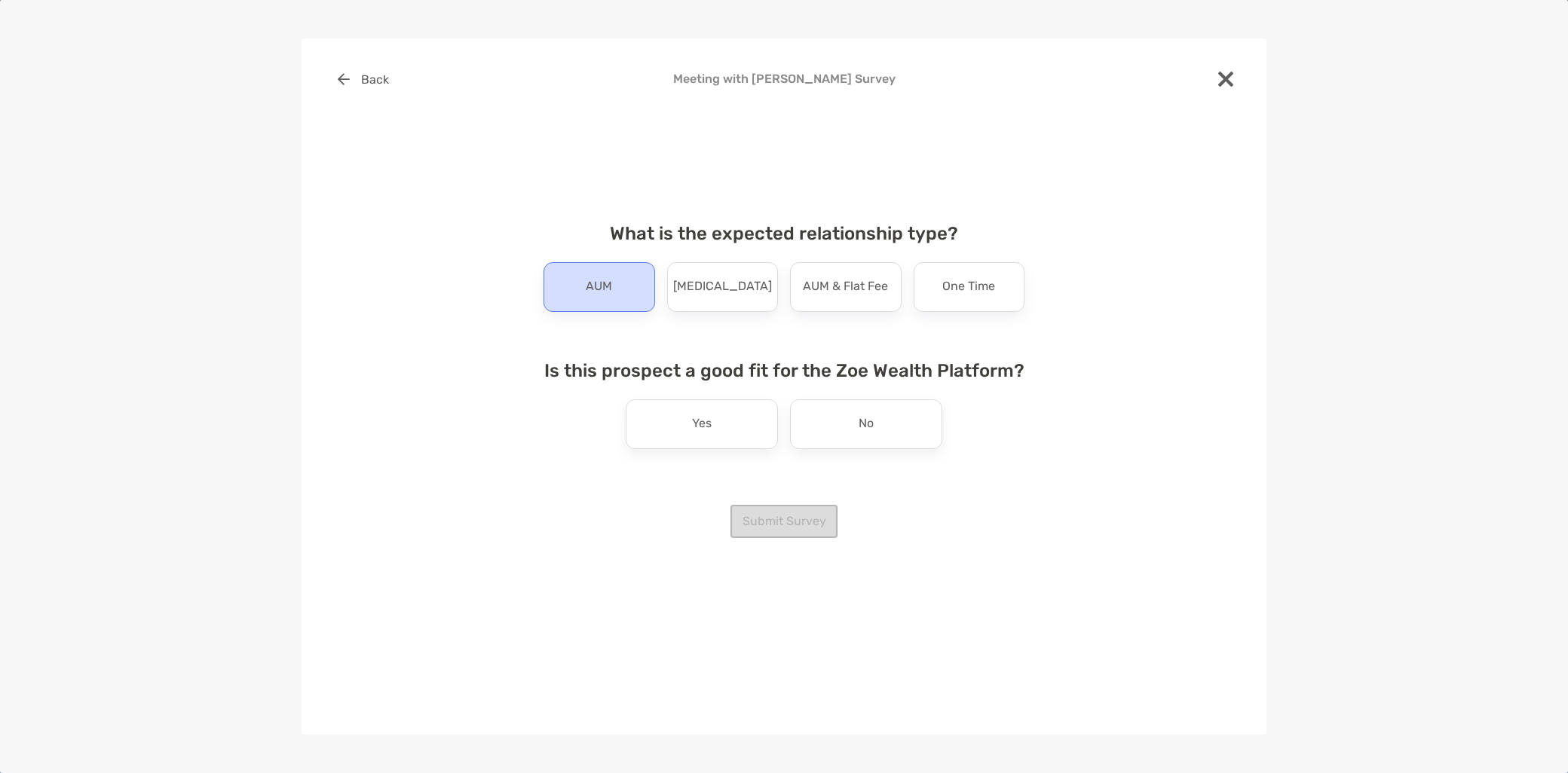
click at [604, 291] on p "AUM" at bounding box center [599, 287] width 27 height 24
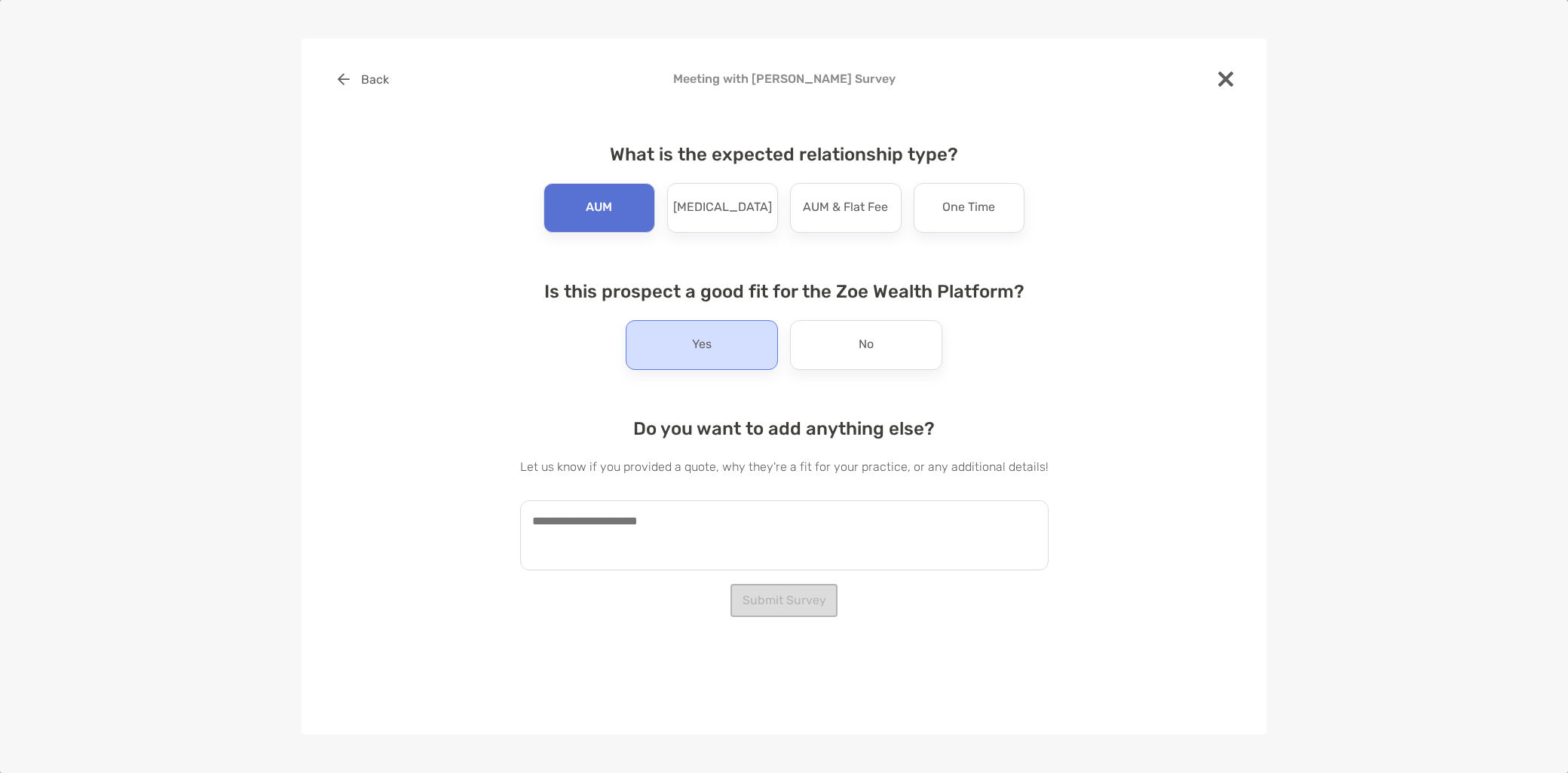
click at [674, 361] on div "Yes" at bounding box center [702, 345] width 153 height 50
click at [648, 560] on textarea at bounding box center [784, 535] width 529 height 70
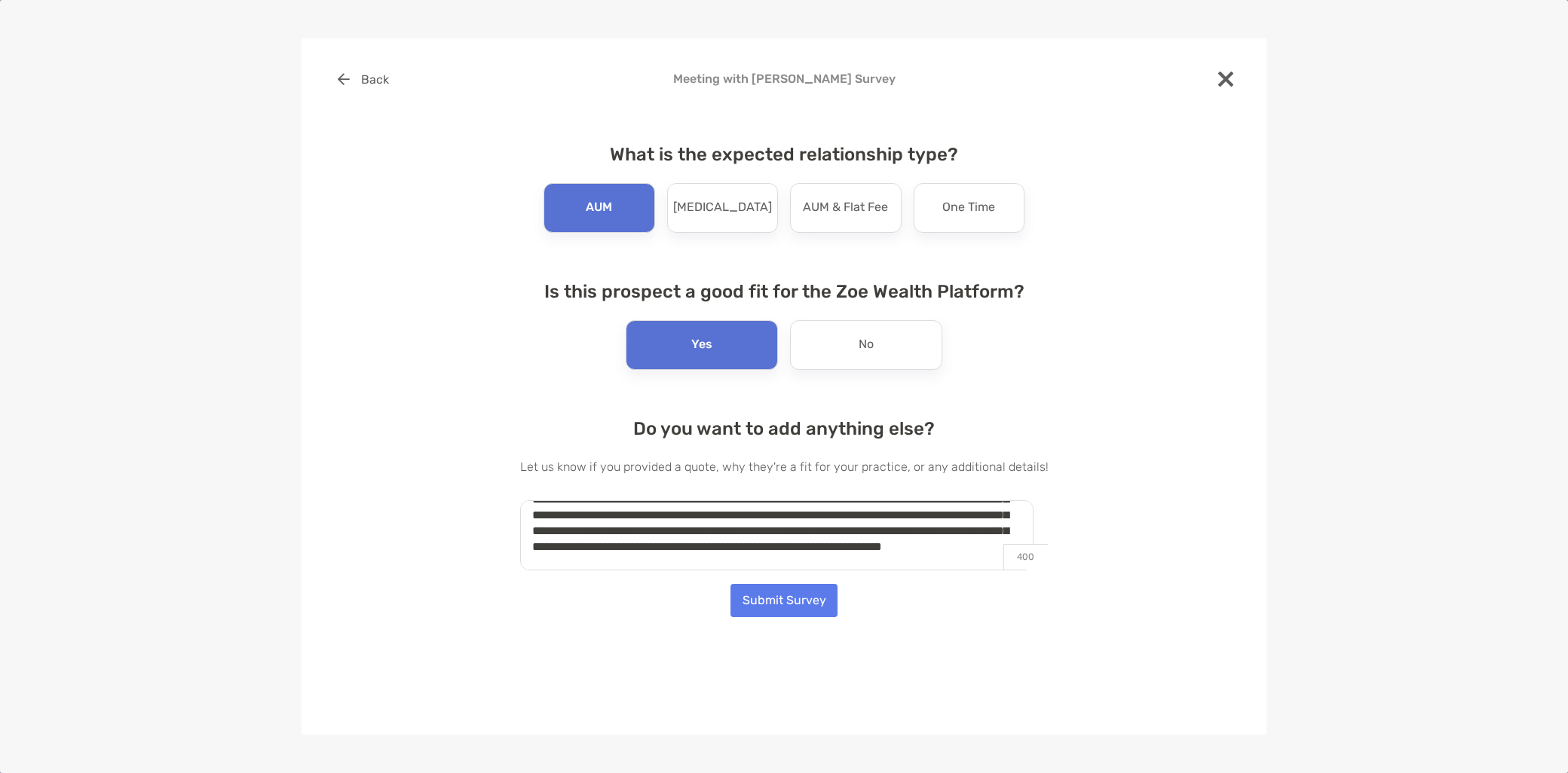
scroll to position [69, 0]
type textarea "**********"
click at [810, 597] on button "Submit Survey" at bounding box center [784, 600] width 107 height 33
